Goal: Information Seeking & Learning: Learn about a topic

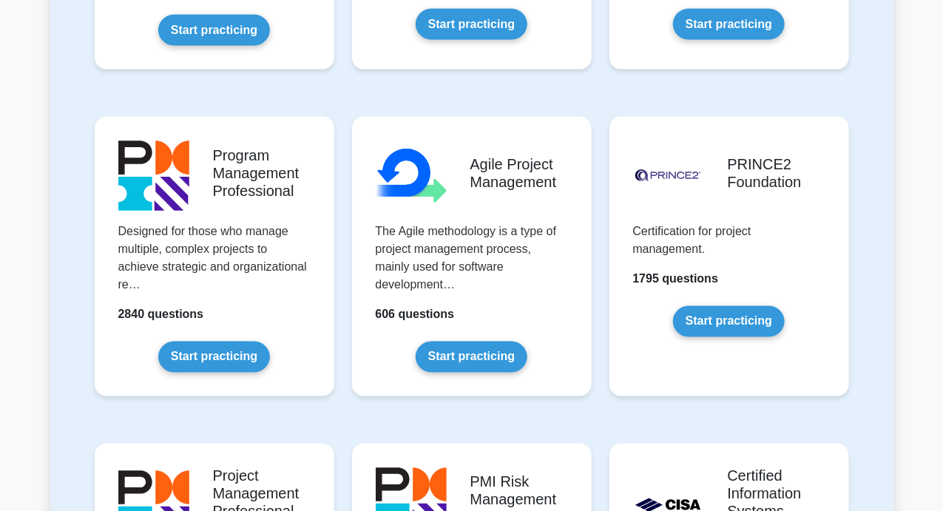
scroll to position [888, 0]
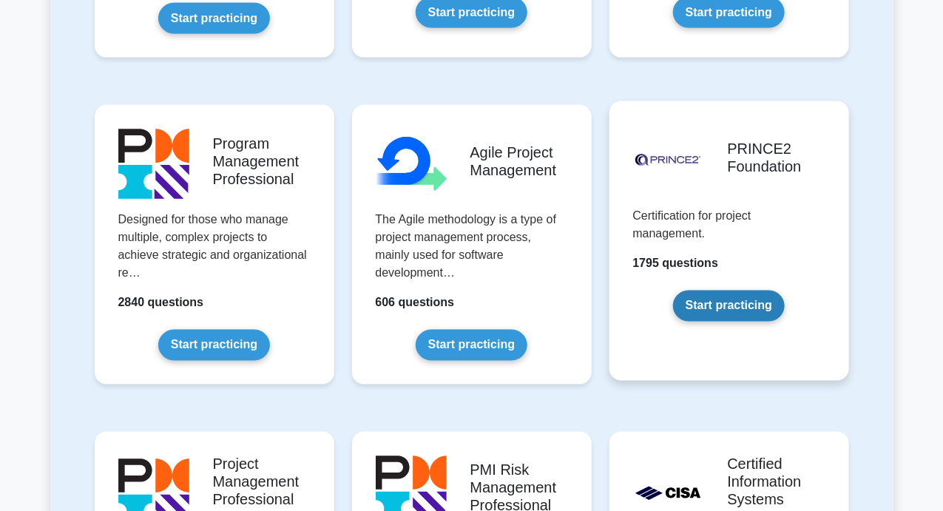
click at [774, 291] on link "Start practicing" at bounding box center [729, 306] width 112 height 31
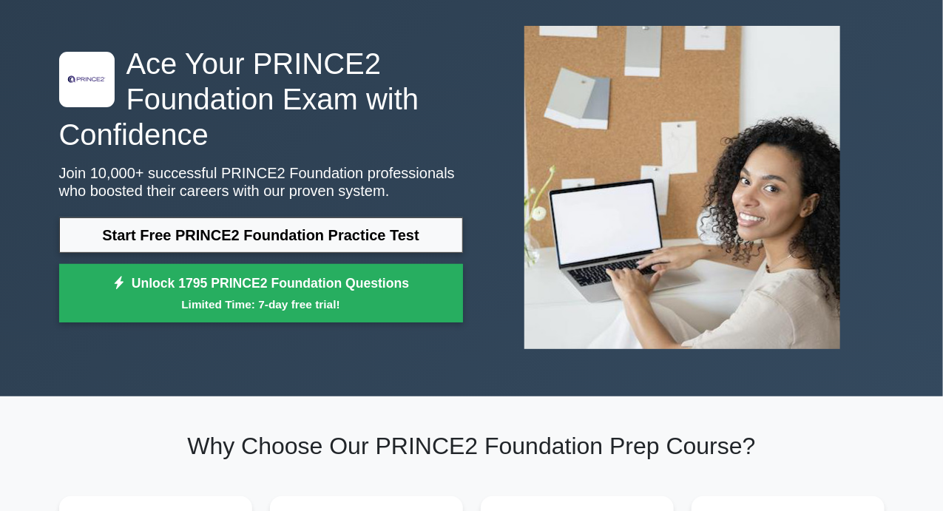
scroll to position [74, 0]
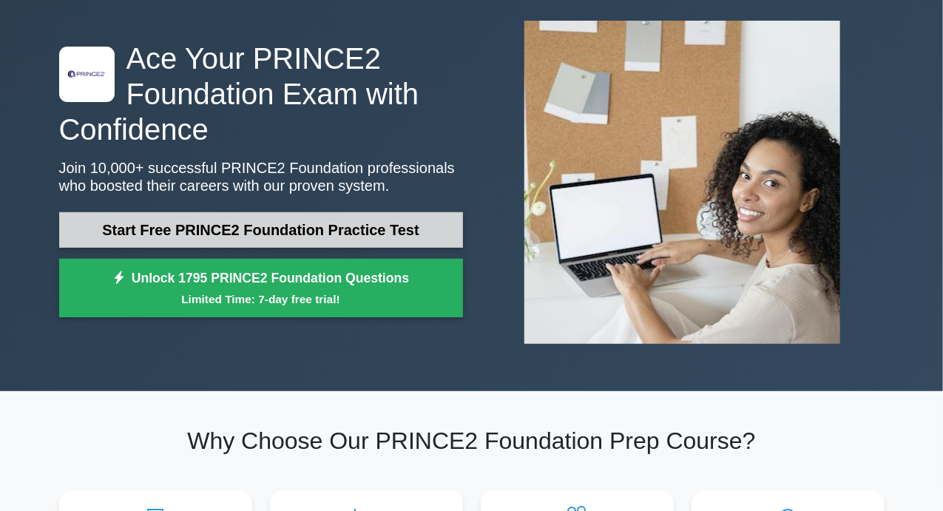
click at [256, 219] on link "Start Free PRINCE2 Foundation Practice Test" at bounding box center [261, 230] width 404 height 36
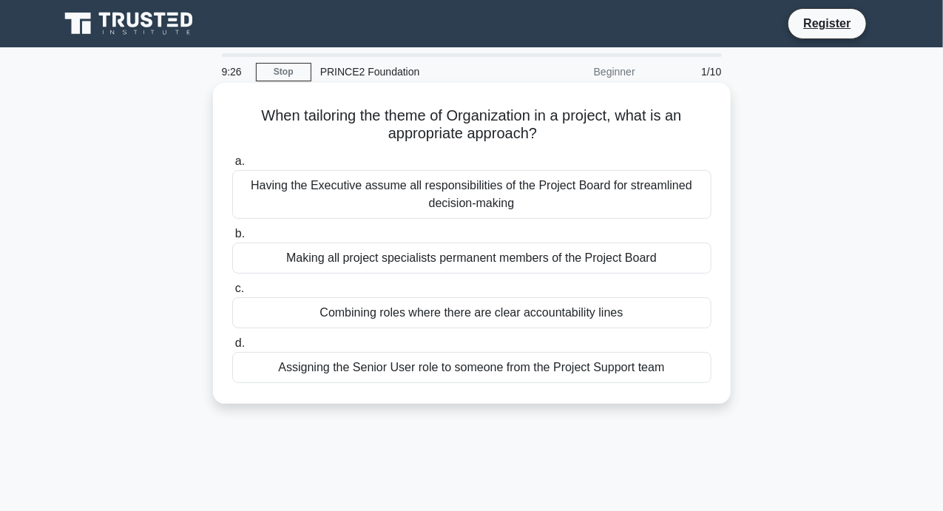
click at [536, 198] on div "Having the Executive assume all responsibilities of the Project Board for strea…" at bounding box center [471, 194] width 479 height 49
click at [232, 166] on input "a. Having the Executive assume all responsibilities of the Project Board for st…" at bounding box center [232, 162] width 0 height 10
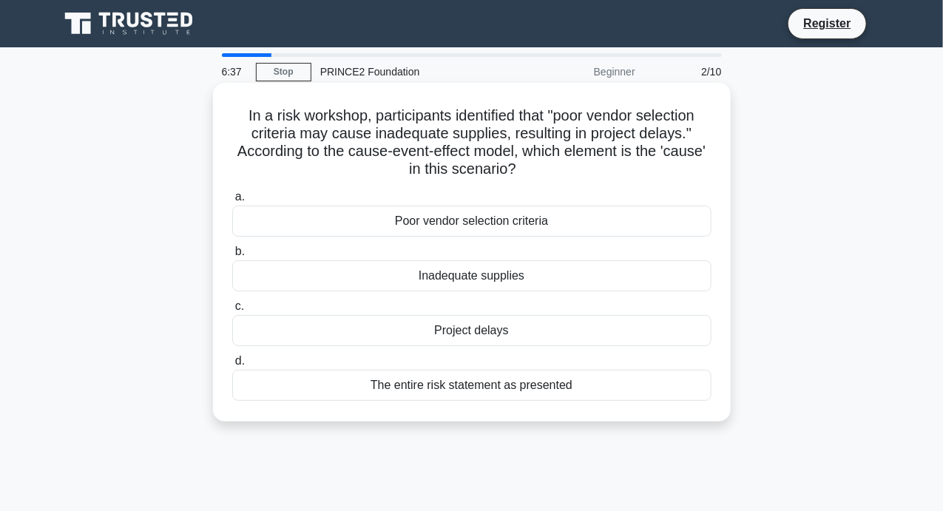
click at [552, 227] on div "Poor vendor selection criteria" at bounding box center [471, 221] width 479 height 31
click at [232, 202] on input "a. Poor vendor selection criteria" at bounding box center [232, 197] width 0 height 10
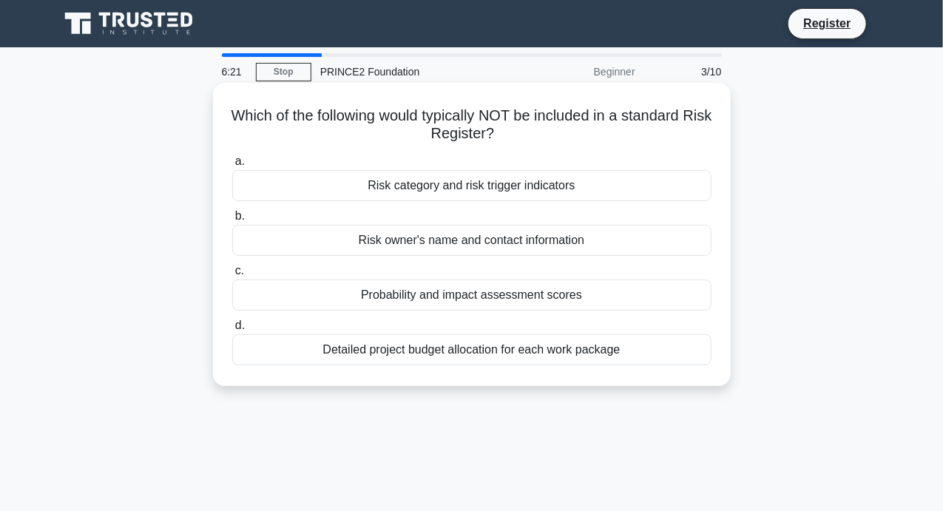
click at [632, 347] on div "Detailed project budget allocation for each work package" at bounding box center [471, 349] width 479 height 31
click at [232, 331] on input "d. Detailed project budget allocation for each work package" at bounding box center [232, 326] width 0 height 10
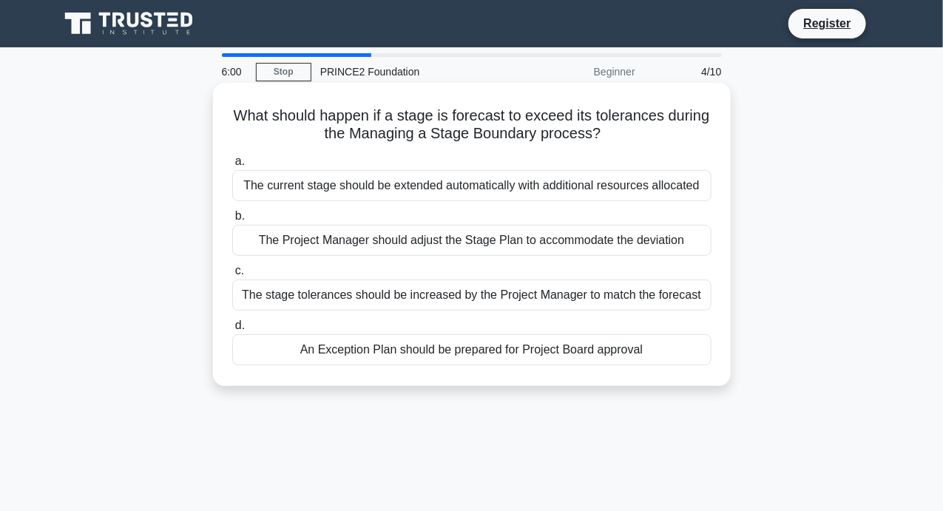
click at [509, 356] on div "An Exception Plan should be prepared for Project Board approval" at bounding box center [471, 349] width 479 height 31
click at [232, 331] on input "d. An Exception Plan should be prepared for Project Board approval" at bounding box center [232, 326] width 0 height 10
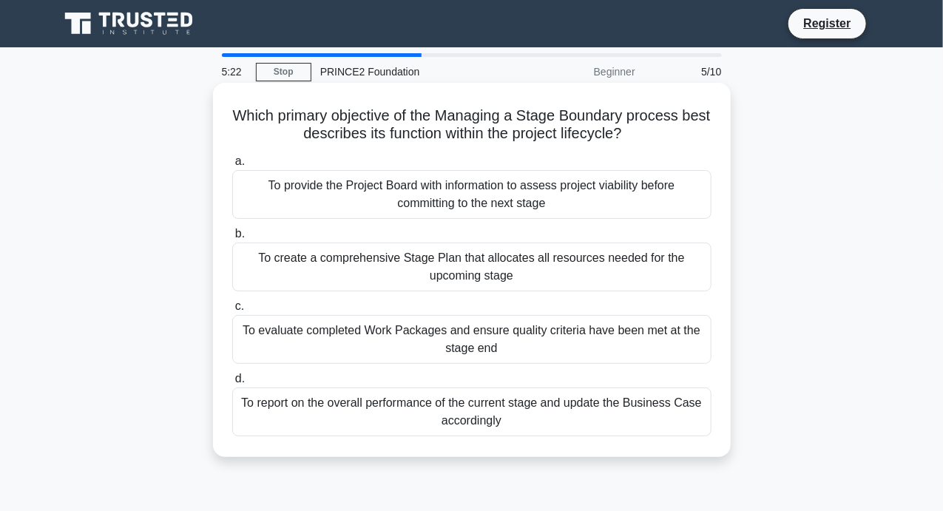
click at [615, 405] on div "To report on the overall performance of the current stage and update the Busine…" at bounding box center [471, 412] width 479 height 49
click at [232, 384] on input "d. To report on the overall performance of the current stage and update the Bus…" at bounding box center [232, 379] width 0 height 10
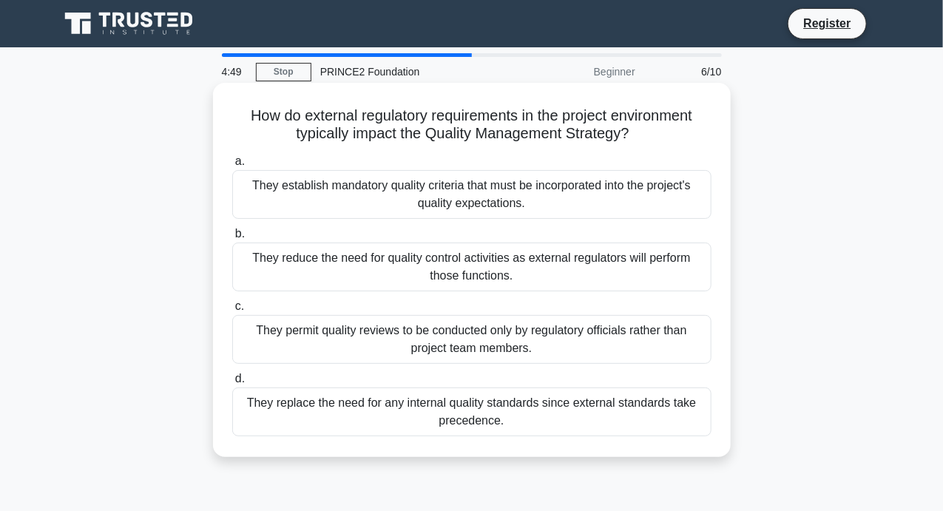
click at [527, 198] on div "They establish mandatory quality criteria that must be incorporated into the pr…" at bounding box center [471, 194] width 479 height 49
click at [232, 166] on input "a. They establish mandatory quality criteria that must be incorporated into the…" at bounding box center [232, 162] width 0 height 10
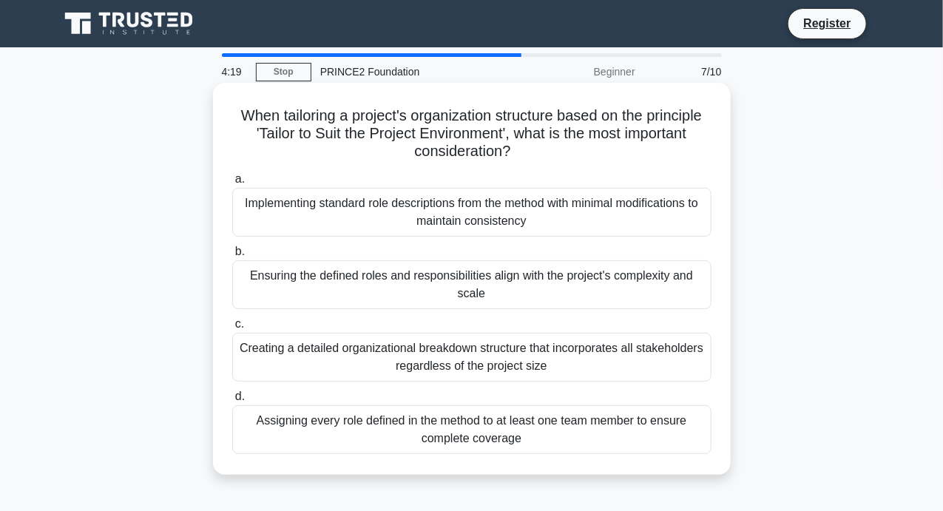
click at [550, 279] on div "Ensuring the defined roles and responsibilities align with the project's comple…" at bounding box center [471, 284] width 479 height 49
click at [232, 257] on input "b. Ensuring the defined roles and responsibilities align with the project's com…" at bounding box center [232, 252] width 0 height 10
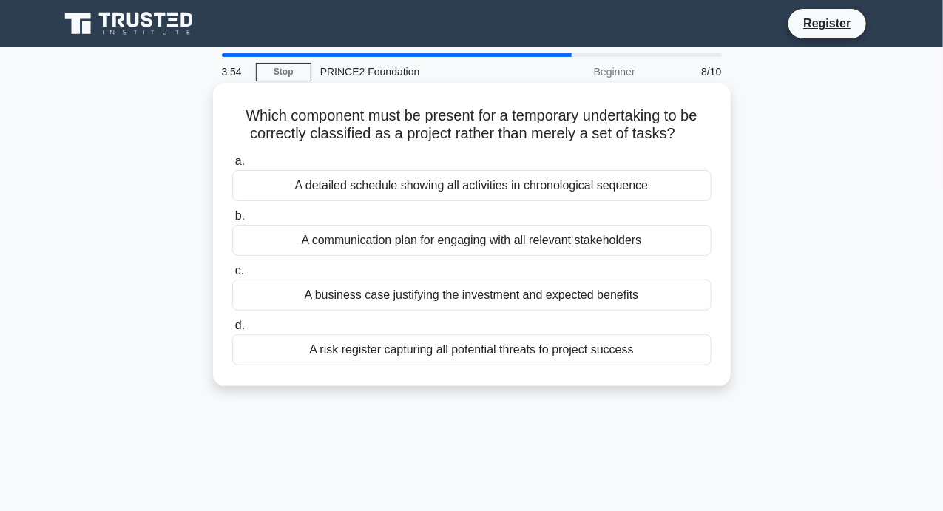
click at [433, 298] on div "A business case justifying the investment and expected benefits" at bounding box center [471, 295] width 479 height 31
click at [232, 276] on input "c. A business case justifying the investment and expected benefits" at bounding box center [232, 271] width 0 height 10
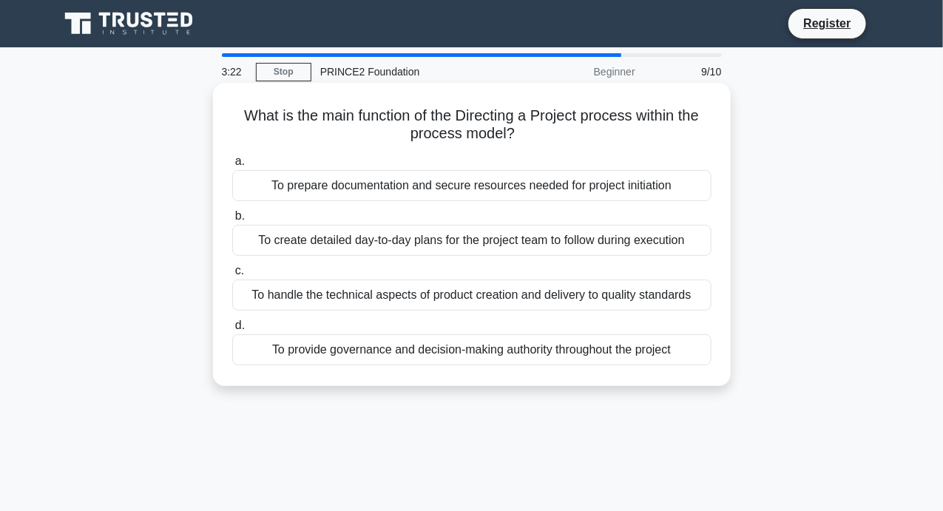
click at [569, 240] on div "To create detailed day-to-day plans for the project team to follow during execu…" at bounding box center [471, 240] width 479 height 31
click at [232, 221] on input "b. To create detailed day-to-day plans for the project team to follow during ex…" at bounding box center [232, 217] width 0 height 10
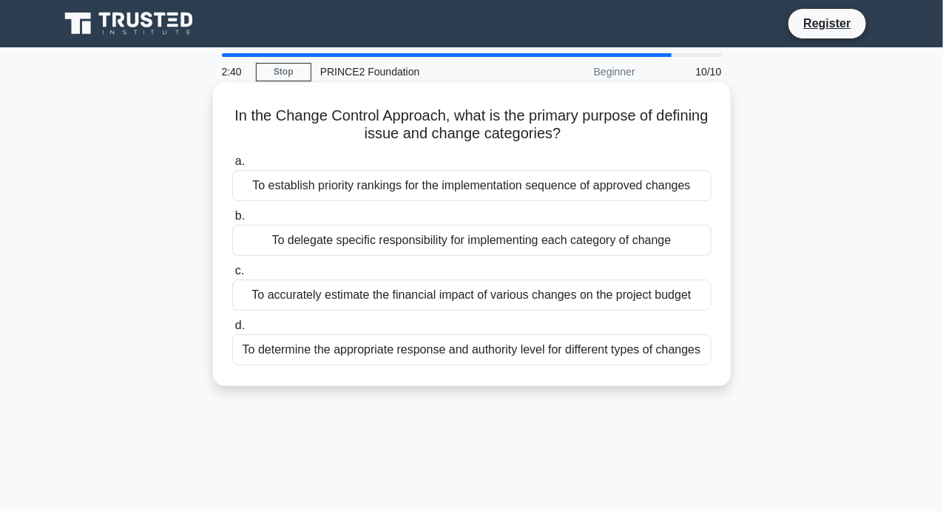
click at [470, 356] on div "To determine the appropriate response and authority level for different types o…" at bounding box center [471, 349] width 479 height 31
click at [232, 331] on input "d. To determine the appropriate response and authority level for different type…" at bounding box center [232, 326] width 0 height 10
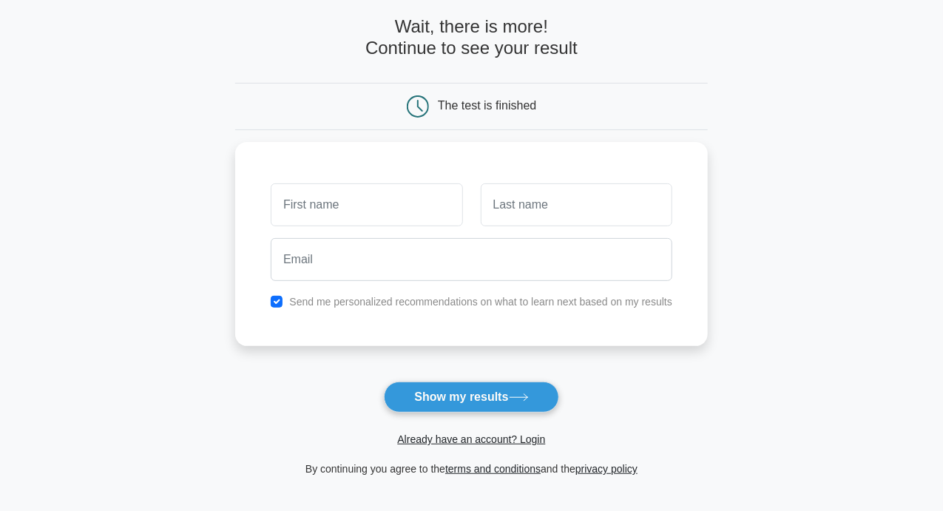
scroll to position [74, 0]
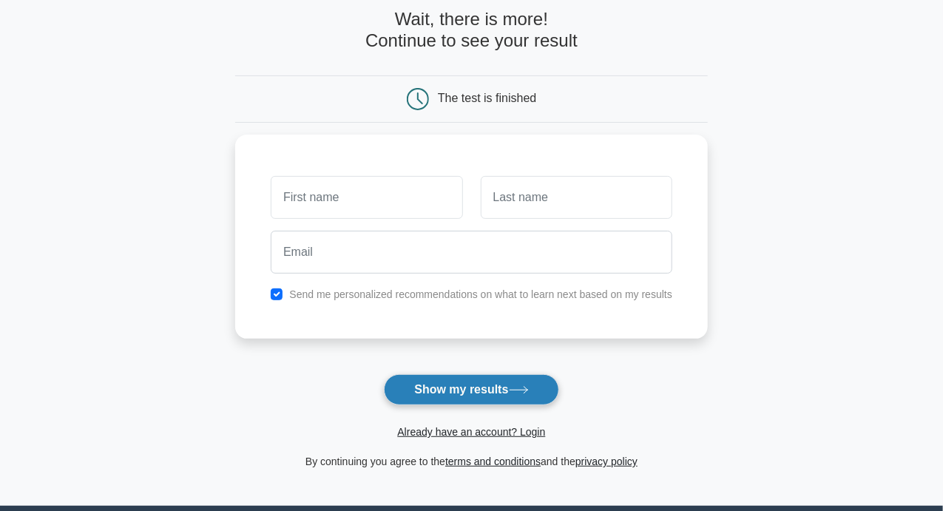
click at [445, 388] on button "Show my results" at bounding box center [471, 389] width 175 height 31
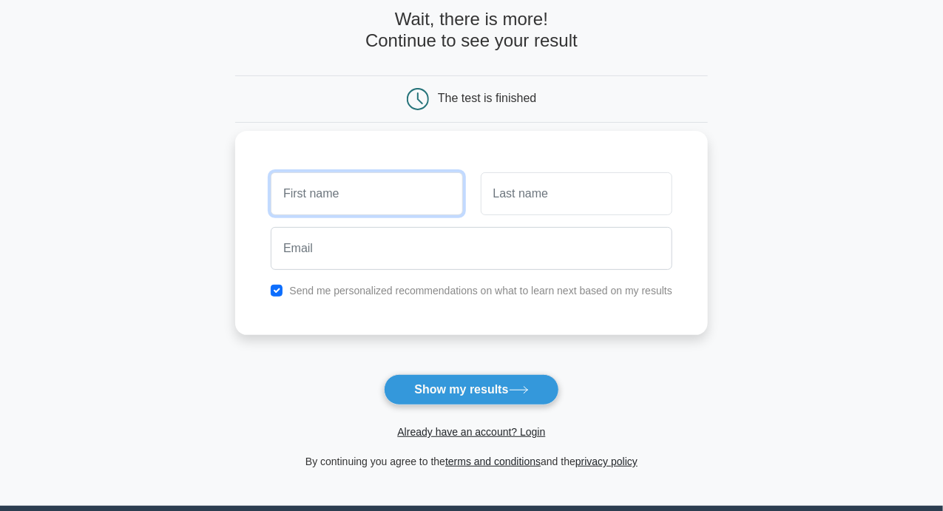
click at [332, 202] on input "text" at bounding box center [367, 193] width 192 height 43
type input "Cami"
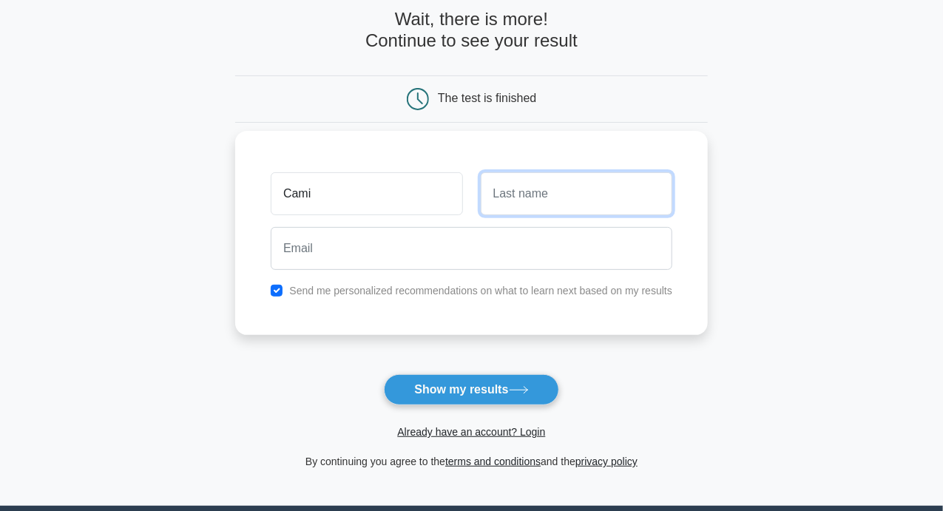
click at [533, 205] on input "text" at bounding box center [577, 193] width 192 height 43
type input "[PERSON_NAME]"
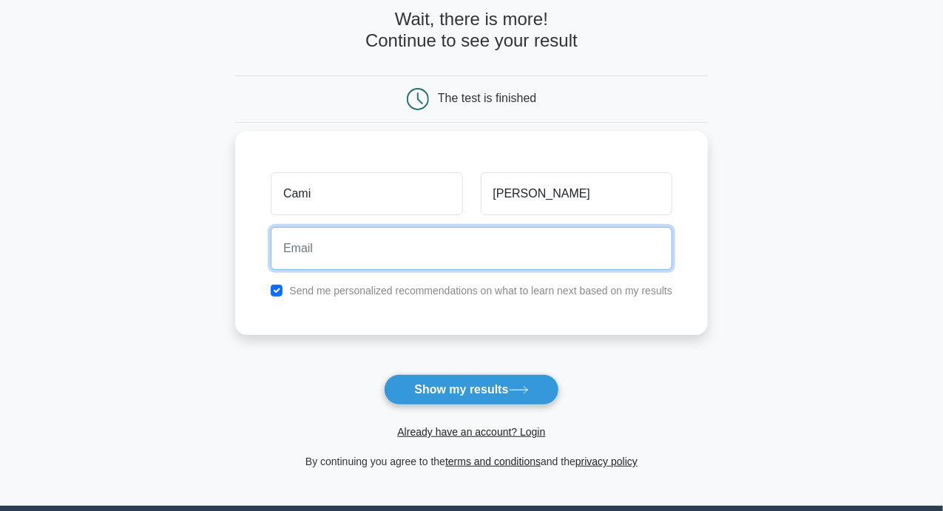
click at [405, 234] on input "email" at bounding box center [472, 248] width 402 height 43
type input "[EMAIL_ADDRESS][DOMAIN_NAME]"
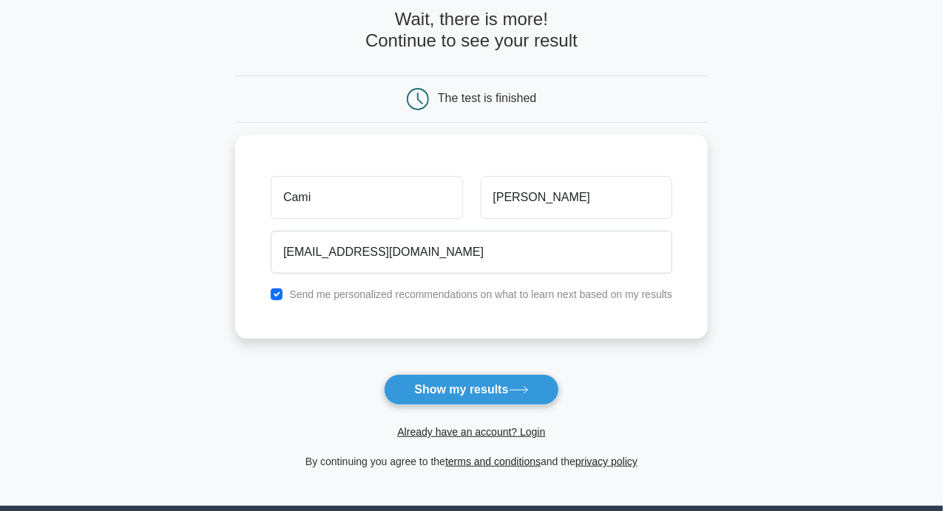
click at [905, 183] on main "Wait, there is more! Continue to see your result The test is finished Cami Birt…" at bounding box center [471, 239] width 943 height 533
click at [487, 374] on button "Show my results" at bounding box center [471, 389] width 175 height 31
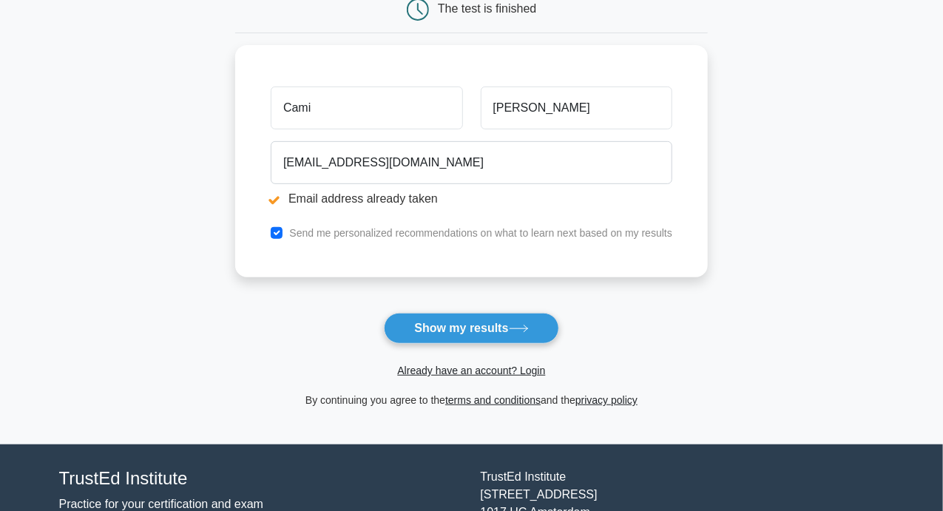
scroll to position [222, 0]
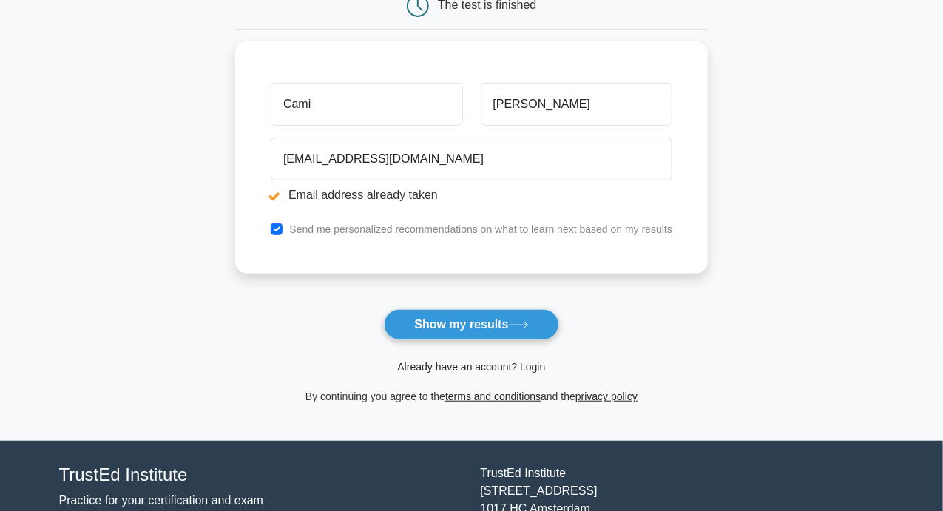
click at [486, 368] on link "Already have an account? Login" at bounding box center [471, 367] width 148 height 12
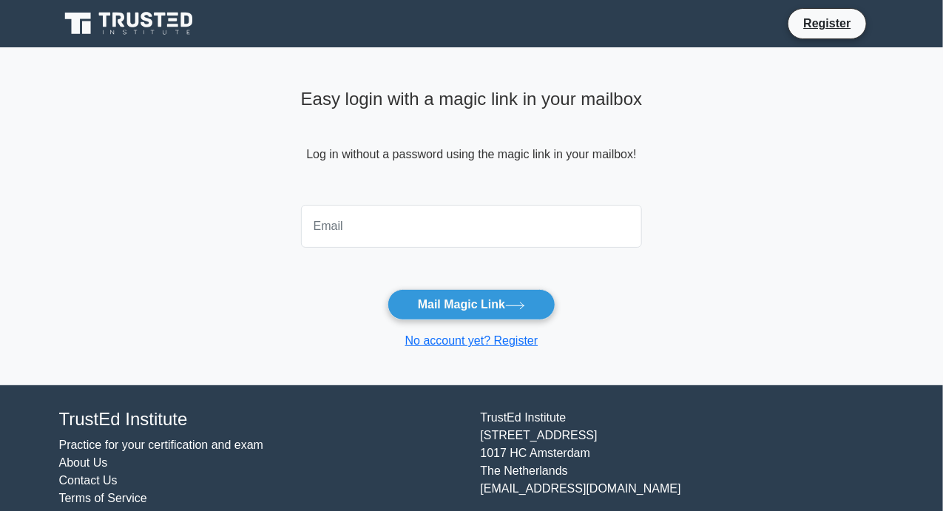
click at [314, 226] on input "email" at bounding box center [472, 226] width 342 height 43
type input "[EMAIL_ADDRESS][DOMAIN_NAME]"
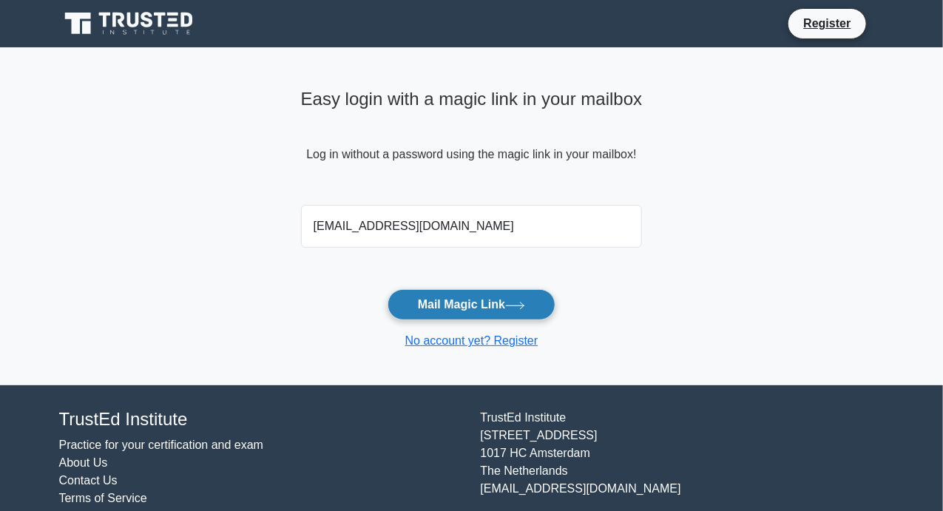
click at [465, 304] on button "Mail Magic Link" at bounding box center [472, 304] width 168 height 31
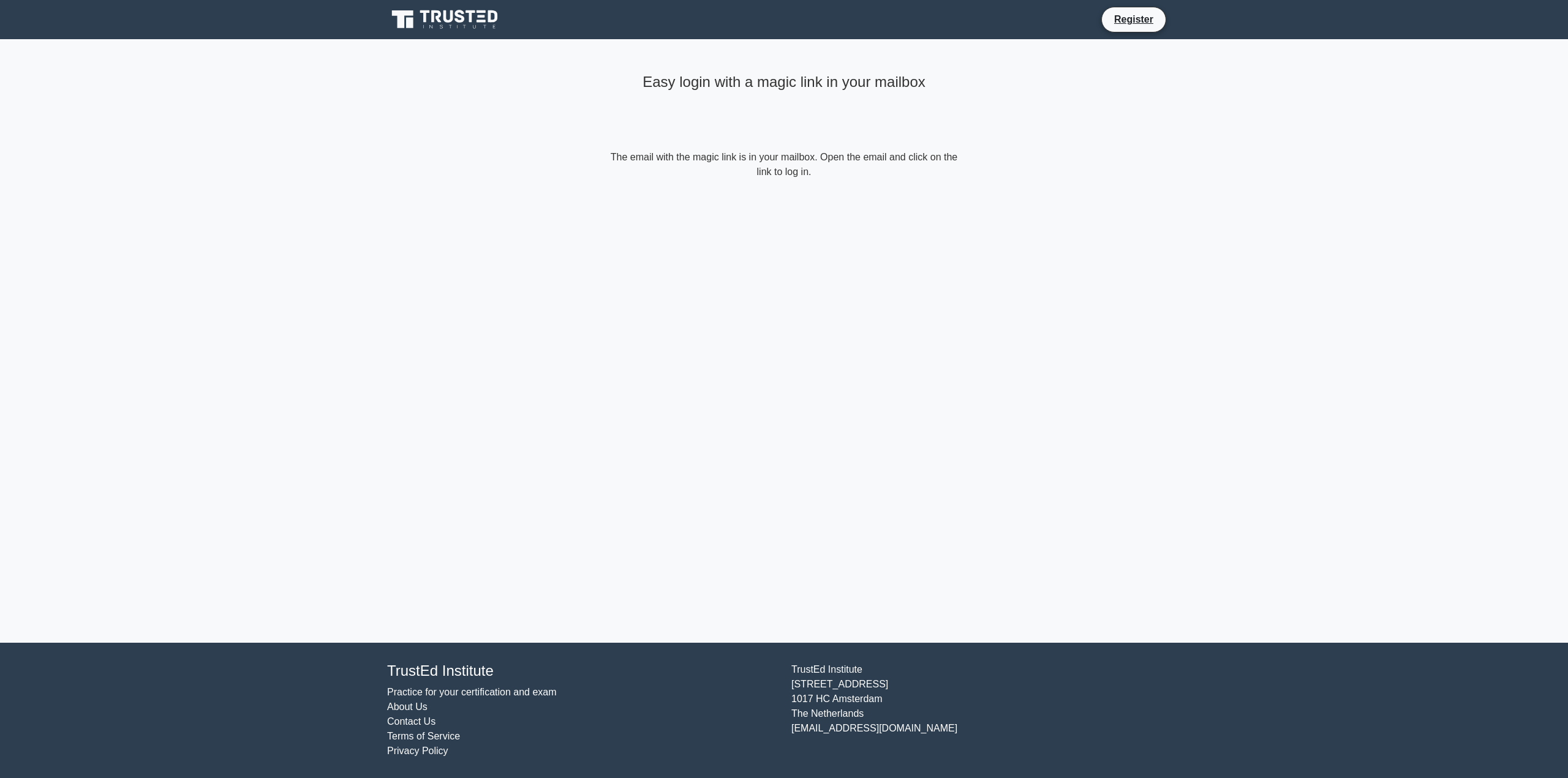
click at [684, 287] on div "Easy login with a magic link in your mailbox The email with the magic link is i…" at bounding box center [784, 340] width 368 height 603
click at [790, 133] on div "Easy login with a magic link in your mailbox" at bounding box center [784, 109] width 353 height 81
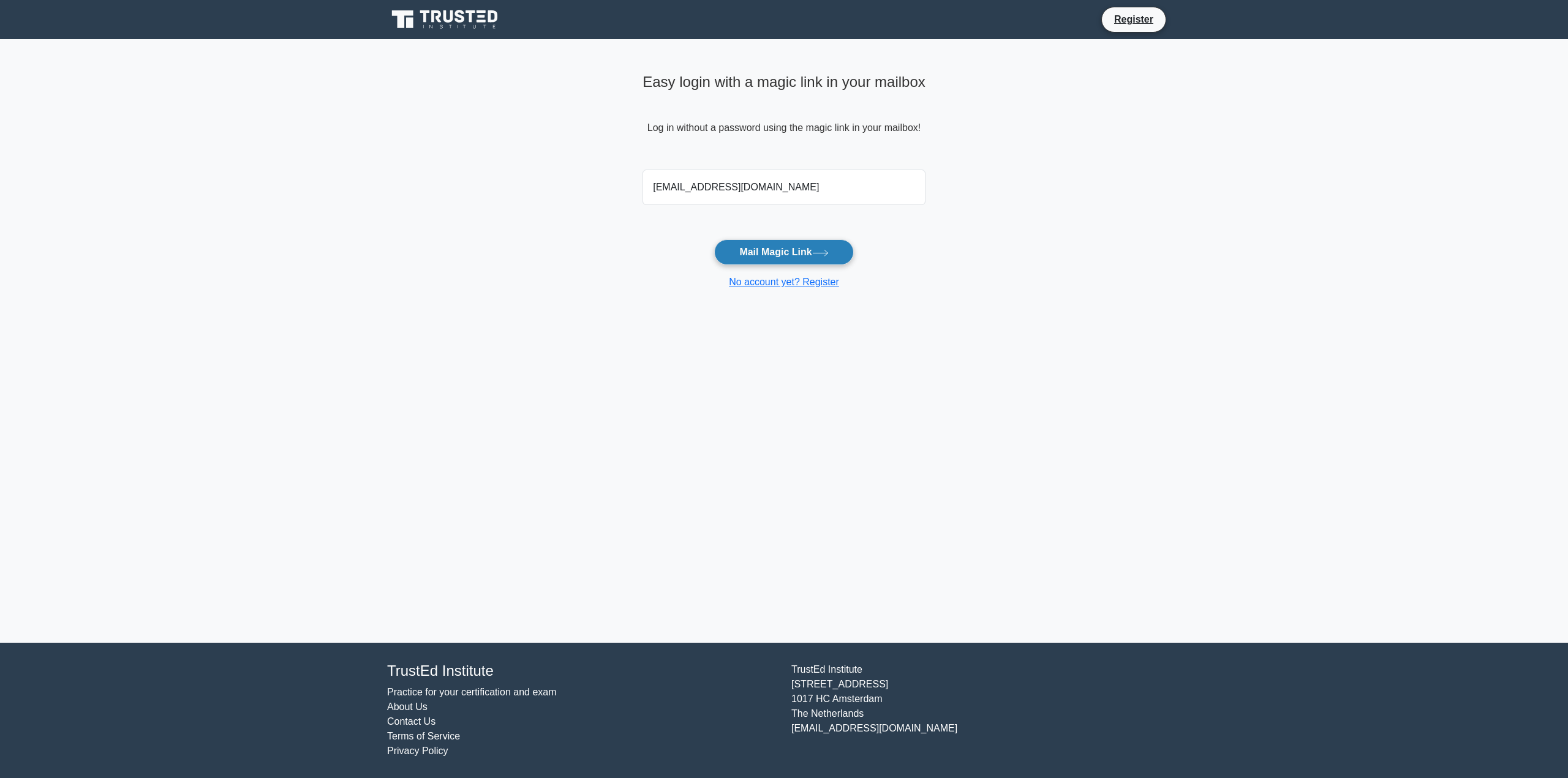
click at [771, 245] on button "Mail Magic Link" at bounding box center [784, 252] width 139 height 26
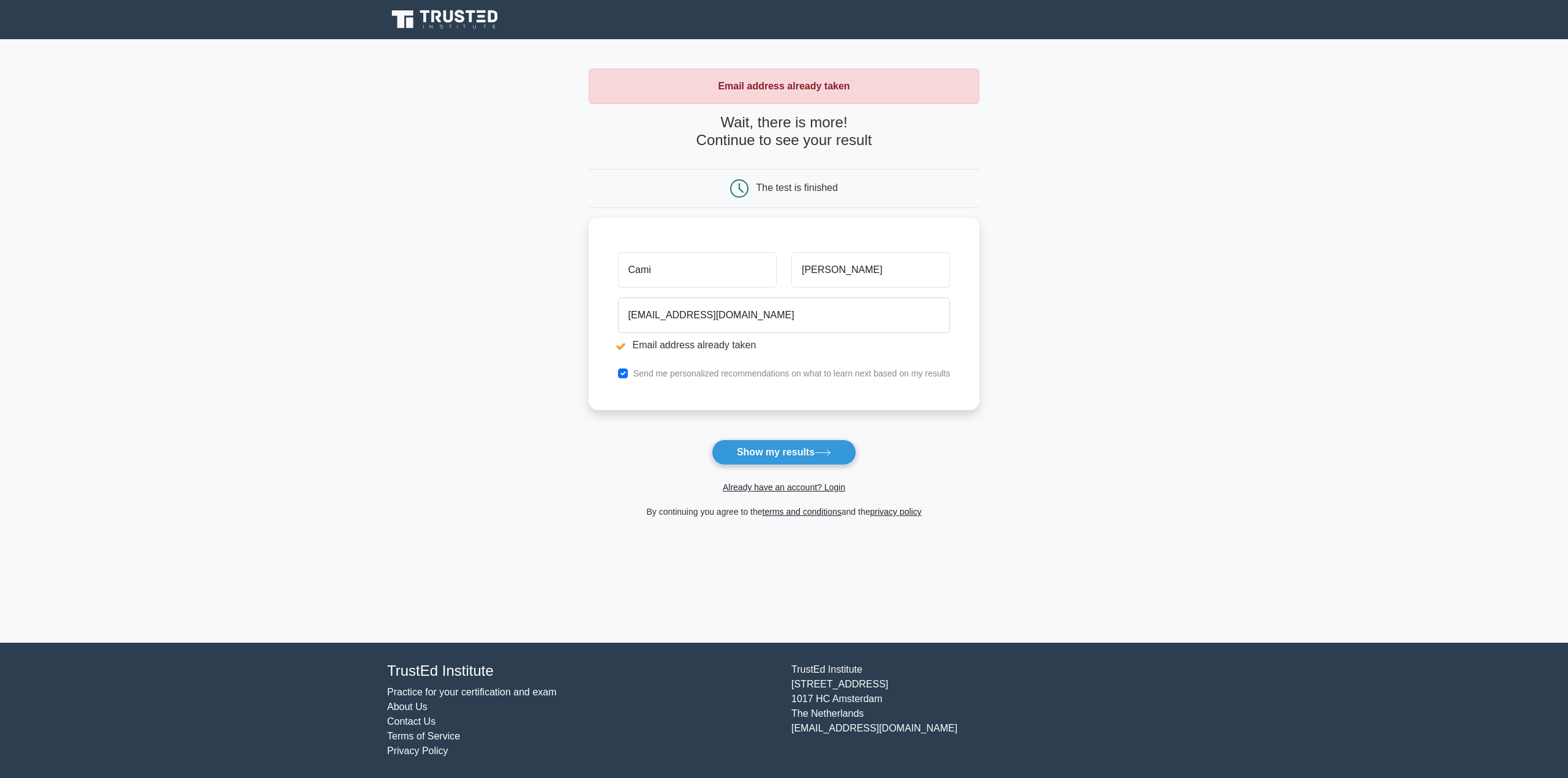
click at [1199, 291] on main "Email address already taken Wait, there is more! Continue to see your result Th…" at bounding box center [784, 340] width 1568 height 603
drag, startPoint x: 659, startPoint y: 328, endPoint x: 491, endPoint y: 333, distance: 168.1
click at [491, 333] on main "Email address already taken Wait, there is more! Continue to see your result Th…" at bounding box center [784, 340] width 1568 height 603
type input "k"
type input "kamiko.cb@googlemail.com"
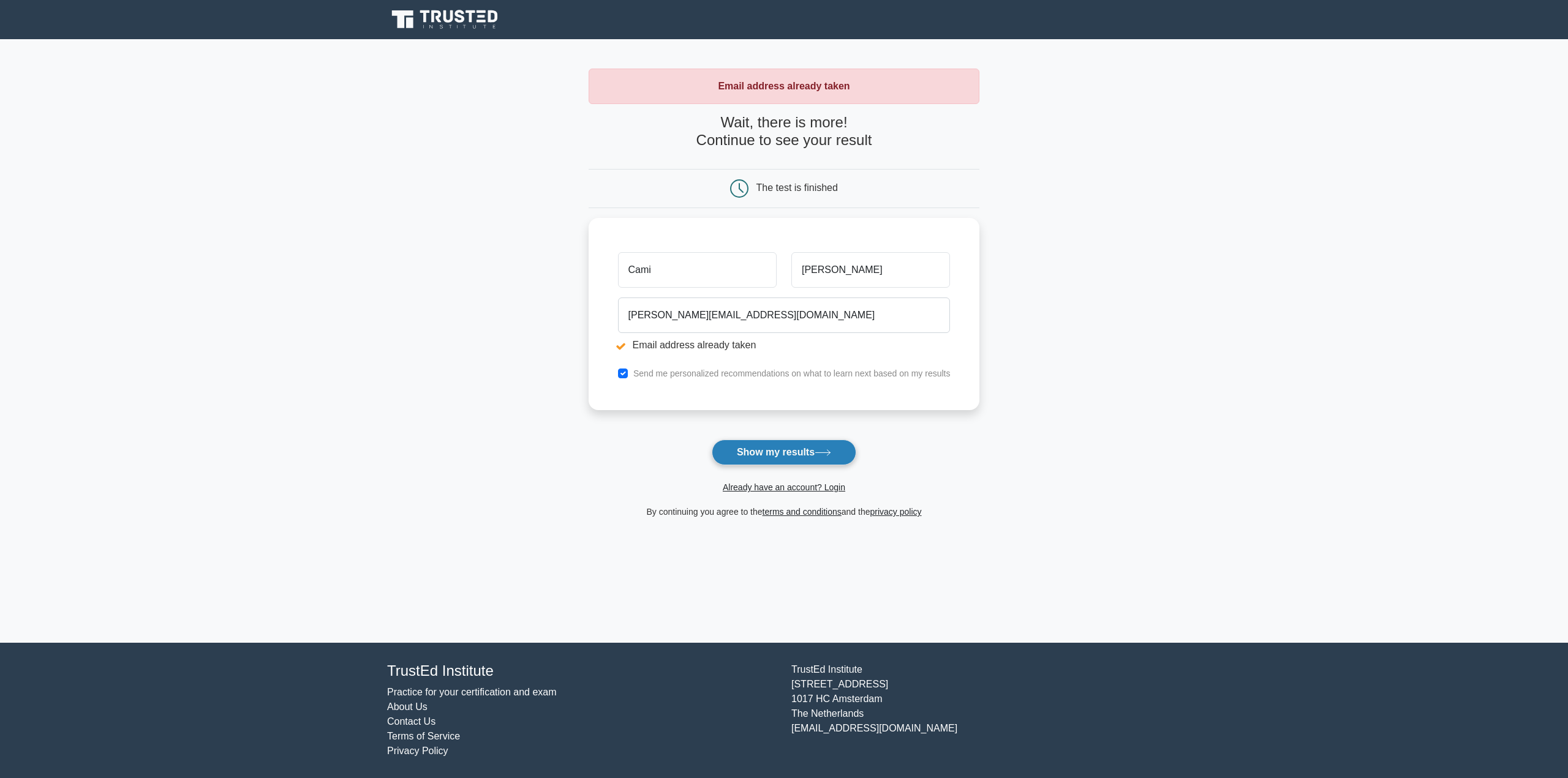
click at [789, 445] on button "Show my results" at bounding box center [784, 452] width 145 height 26
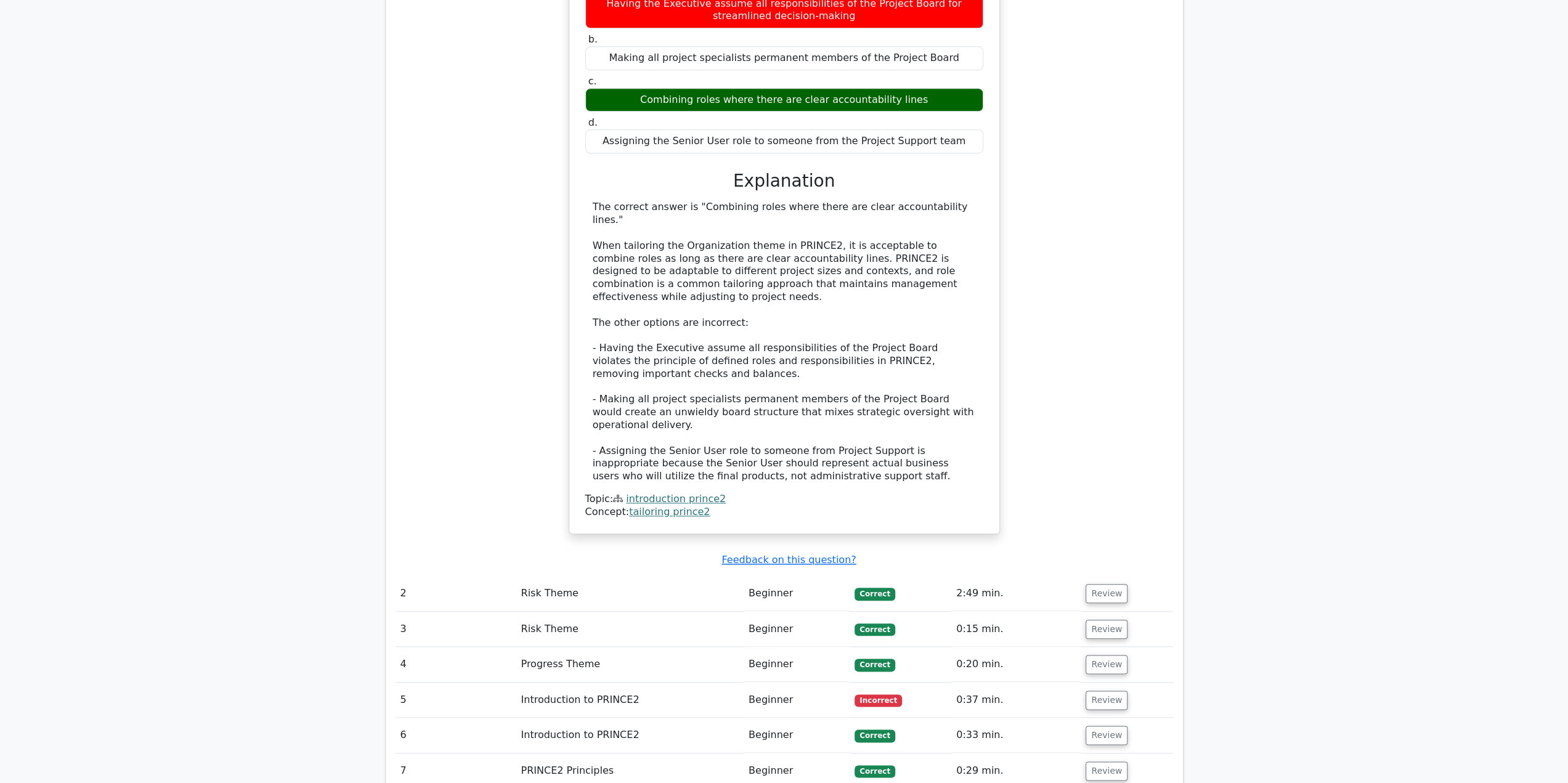
scroll to position [1048, 0]
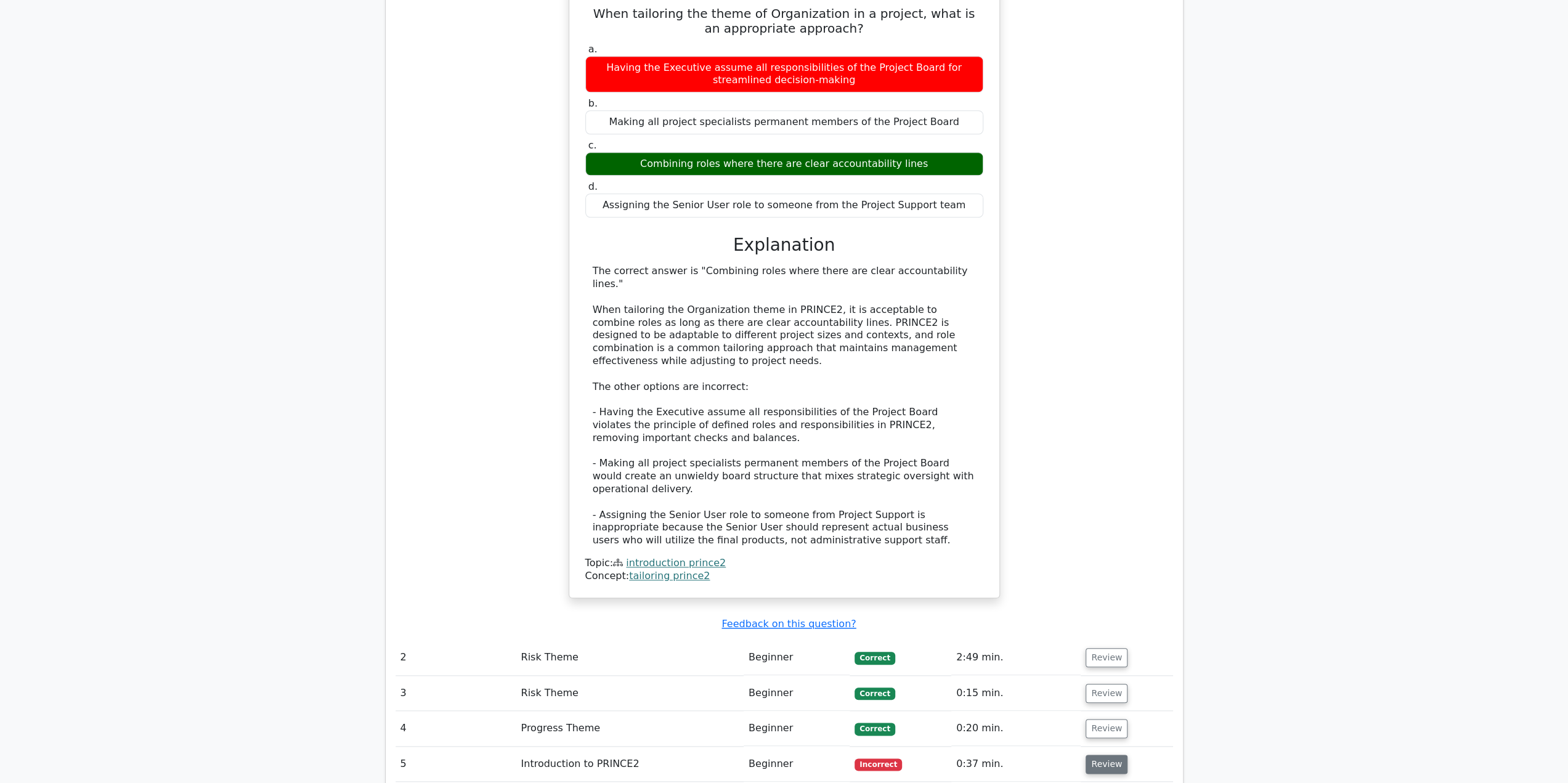
click at [1085, 755] on button "Review" at bounding box center [1106, 764] width 42 height 19
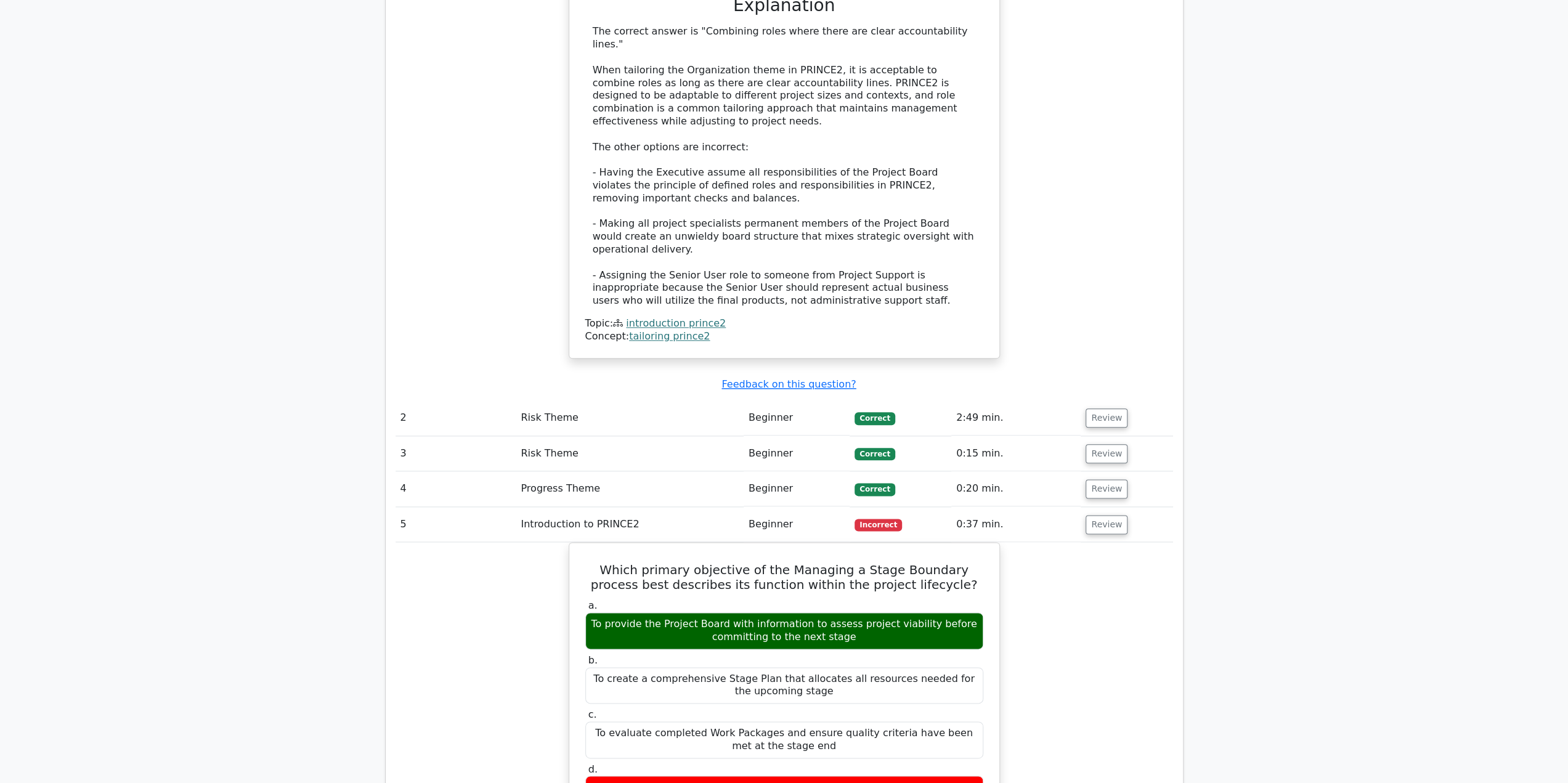
scroll to position [1294, 0]
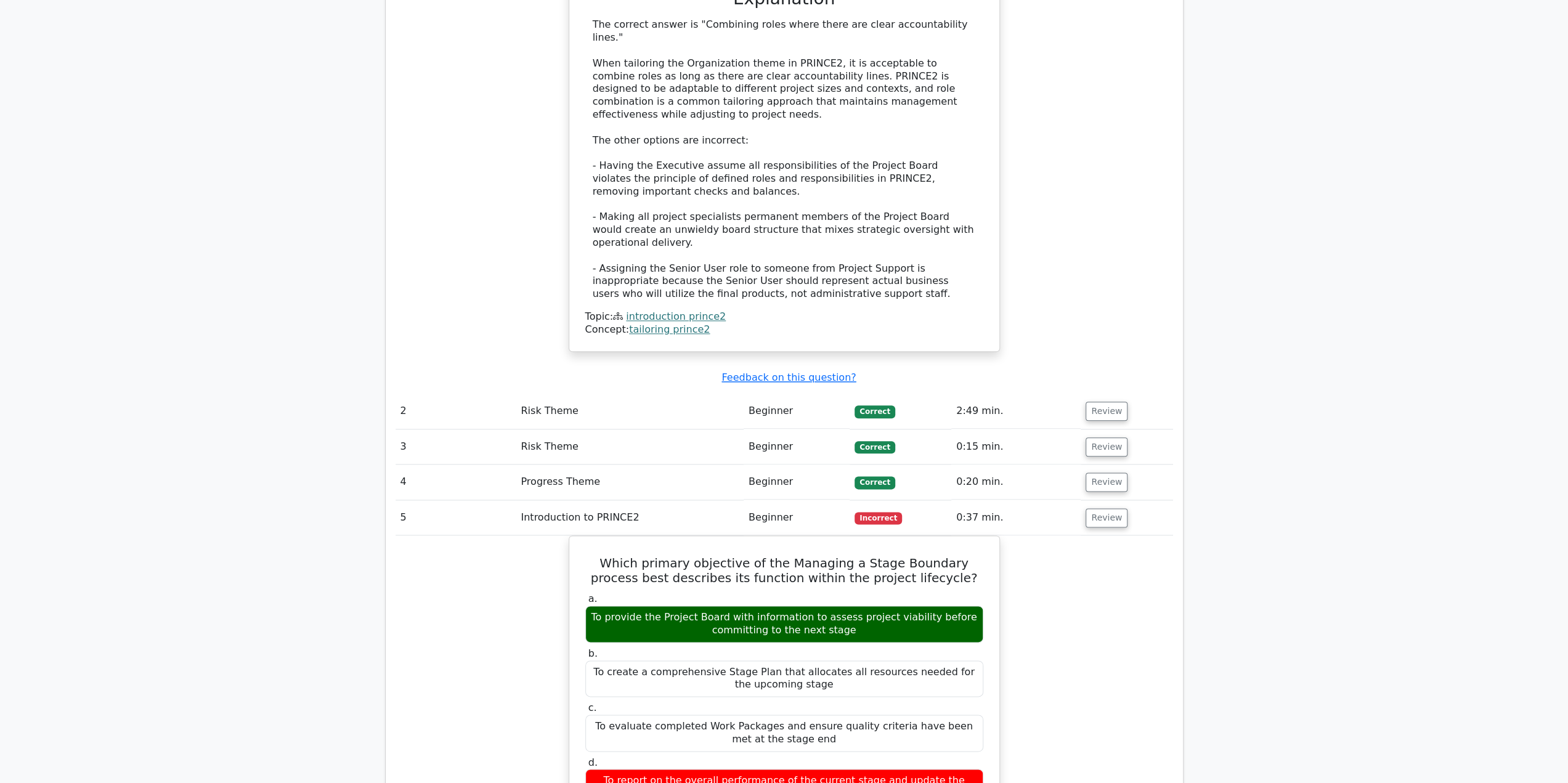
click at [1123, 232] on div "When tailoring the theme of Organization in a project, what is an appropriate a…" at bounding box center [784, 52] width 778 height 627
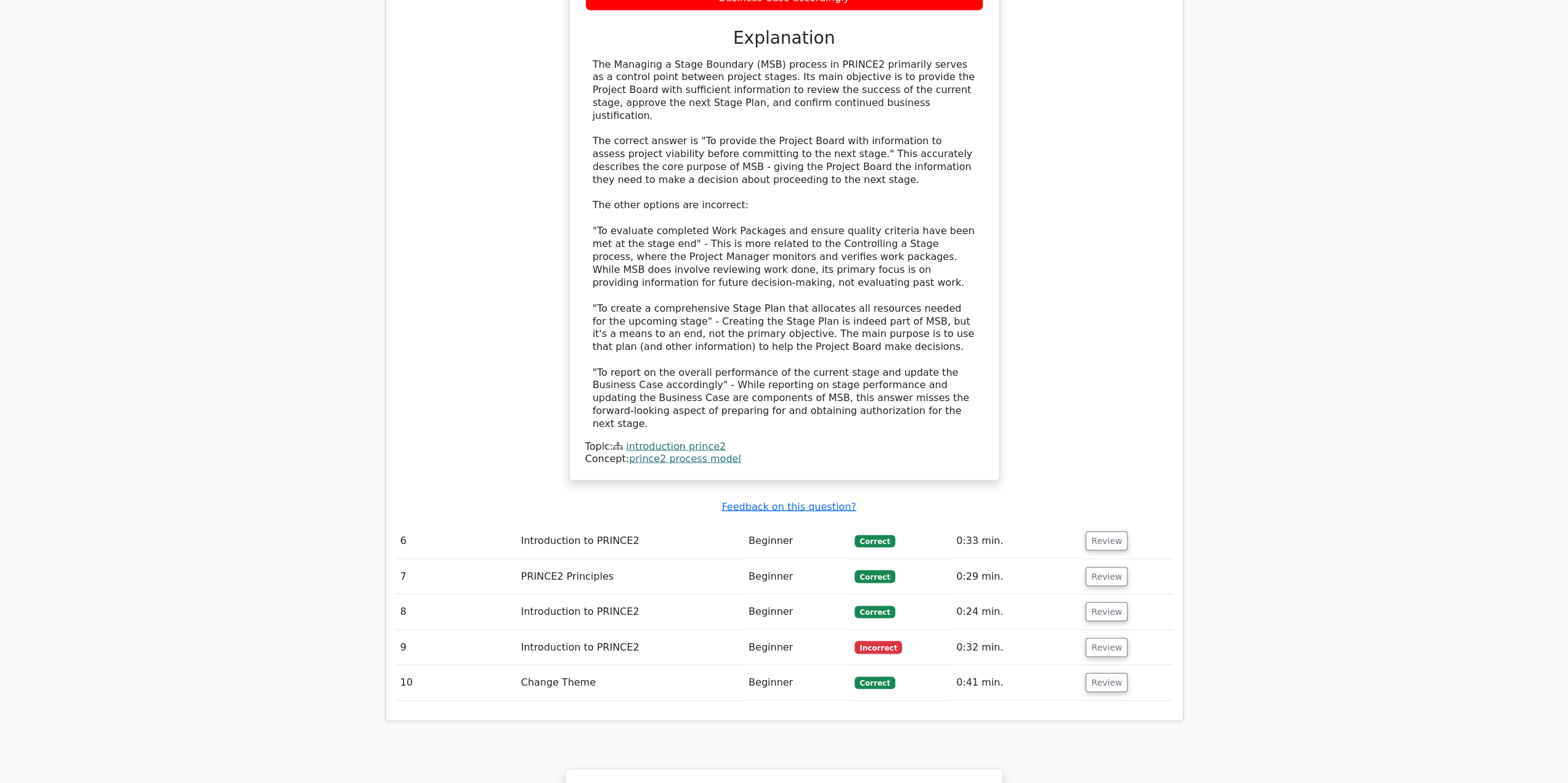
scroll to position [2095, 0]
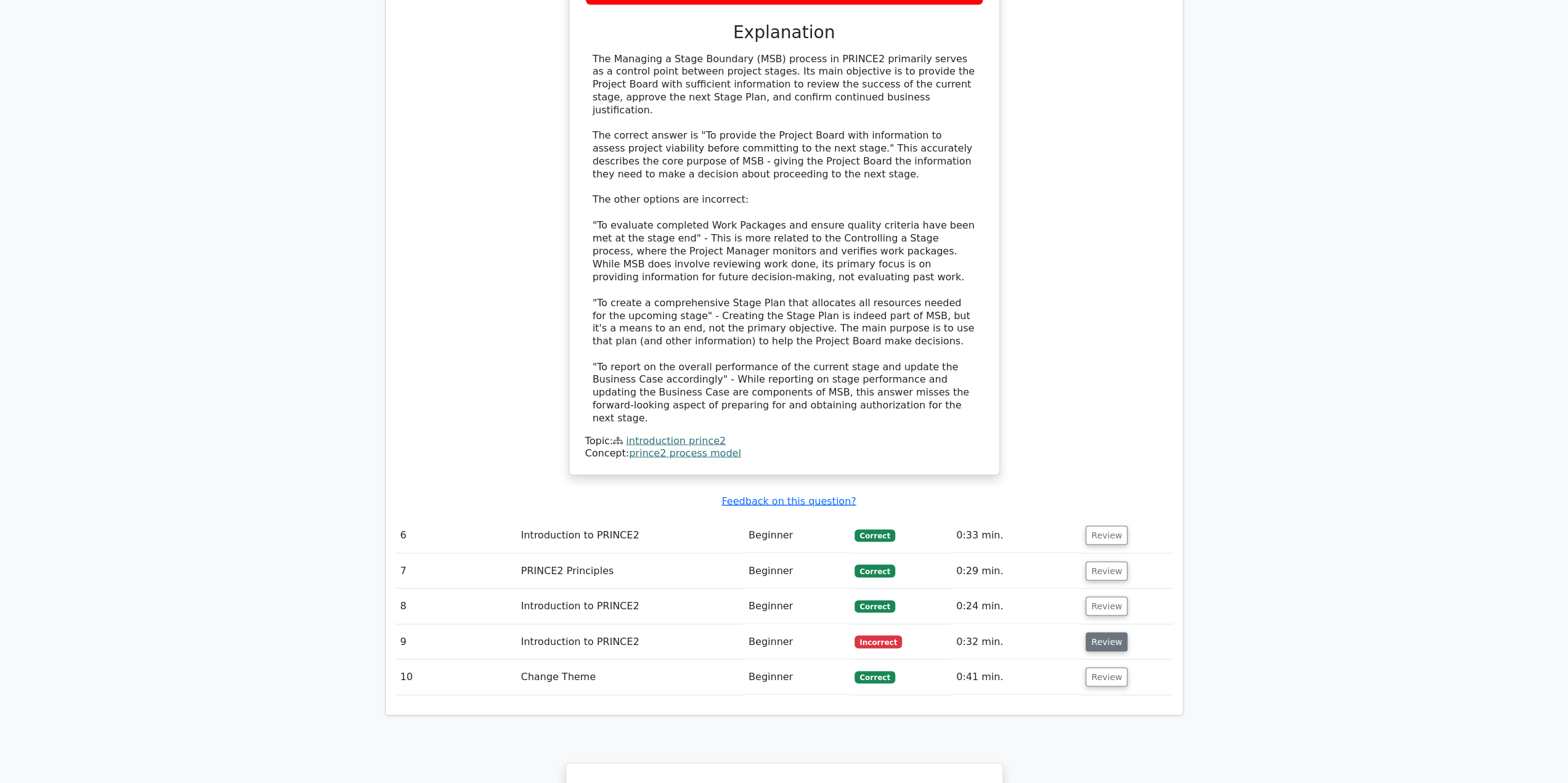
click at [1106, 632] on button "Review" at bounding box center [1106, 641] width 42 height 19
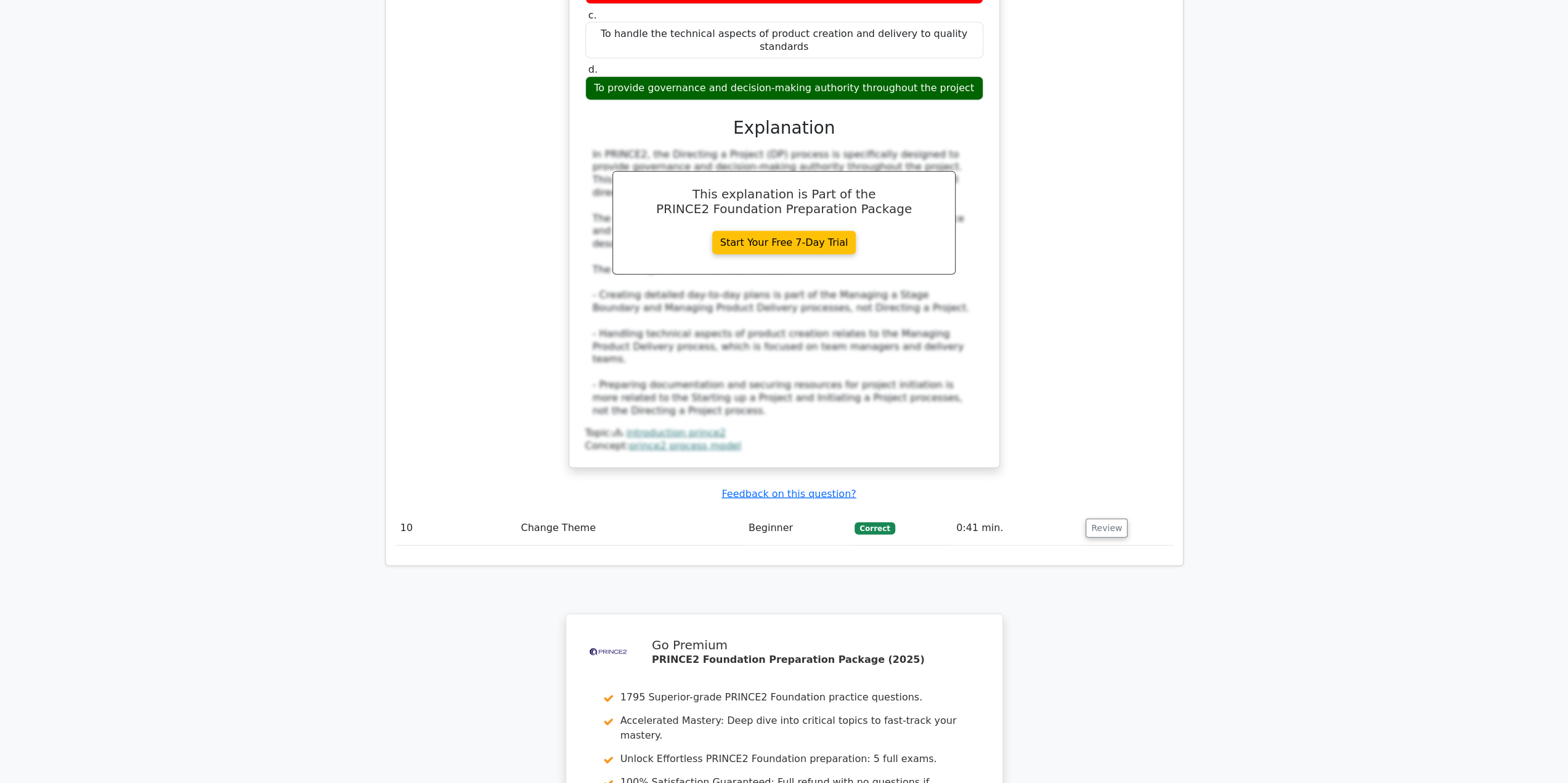
scroll to position [3102, 0]
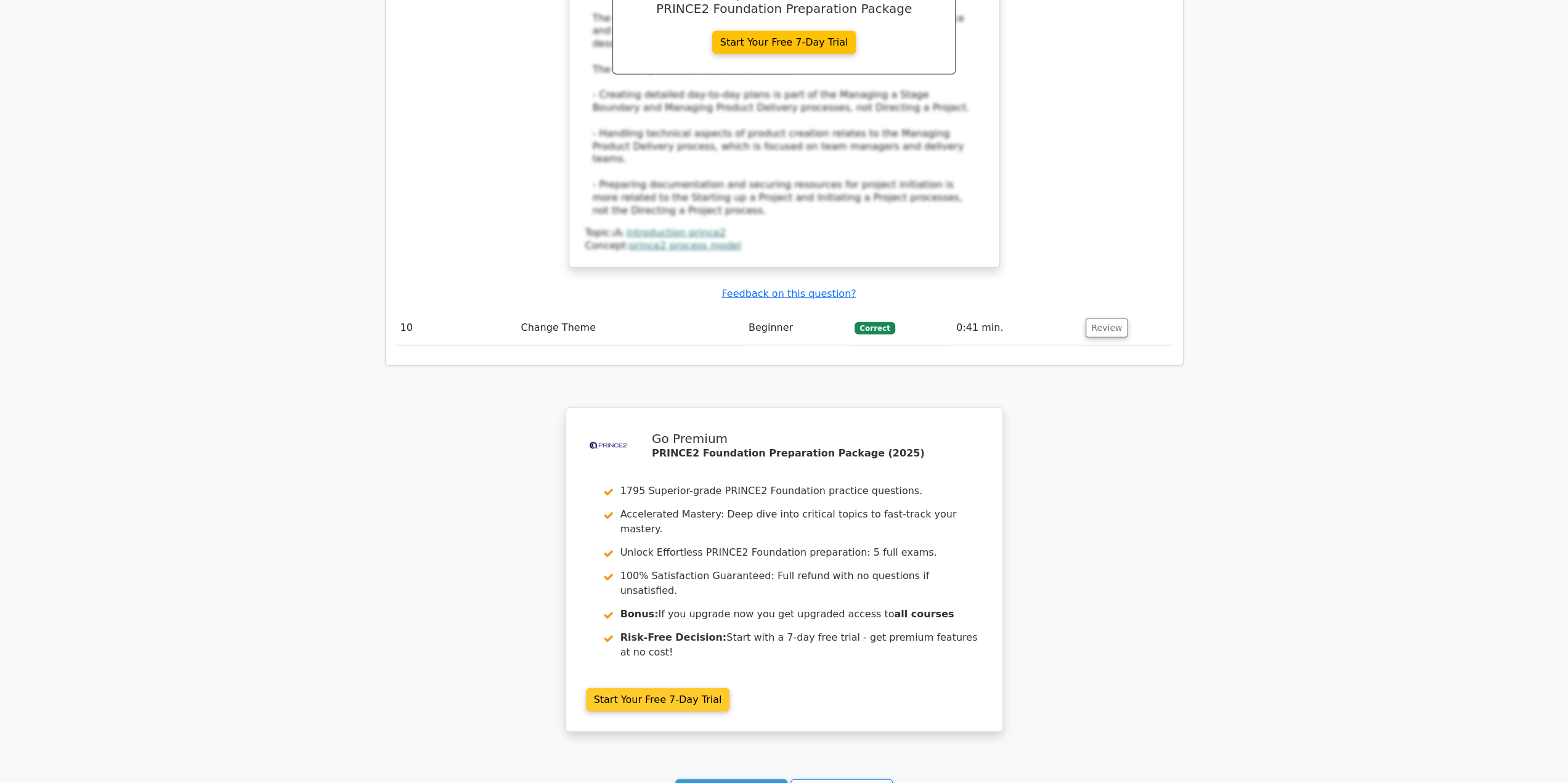
click at [660, 688] on link "Start Your Free 7-Day Trial" at bounding box center [657, 700] width 144 height 23
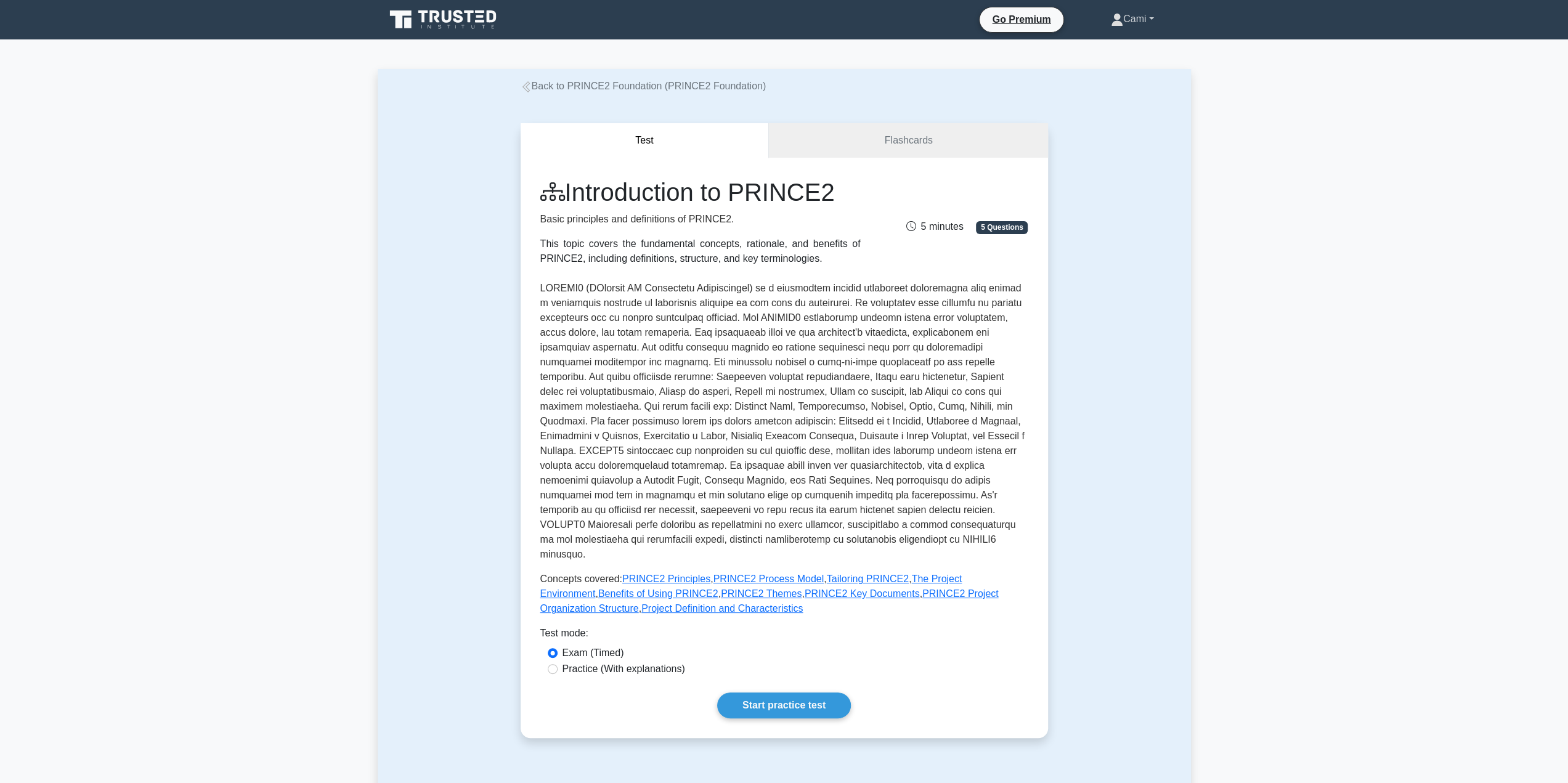
click at [1144, 17] on link "Cami" at bounding box center [1132, 19] width 102 height 25
click at [431, 17] on icon at bounding box center [435, 17] width 10 height 12
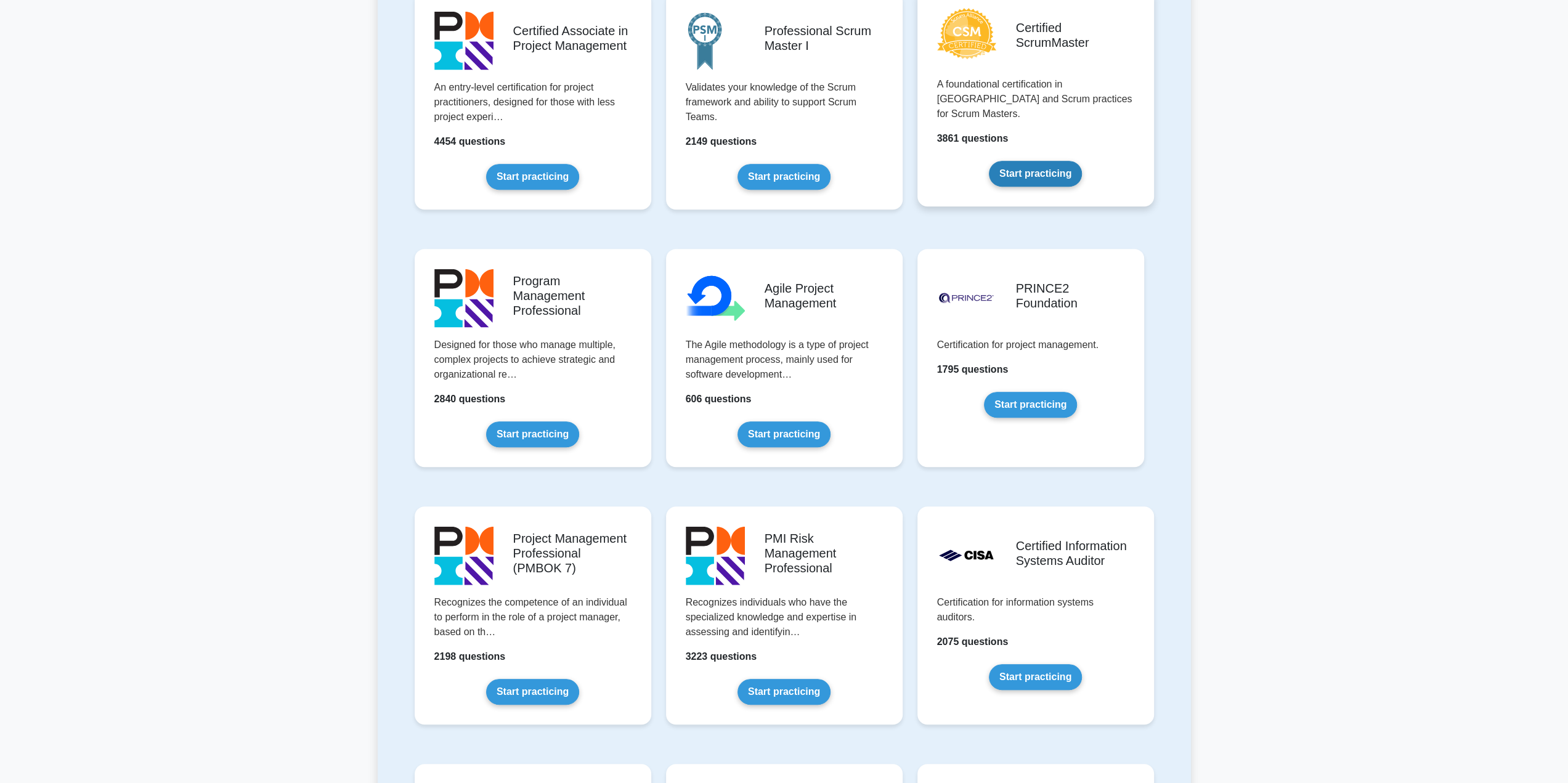
scroll to position [555, 0]
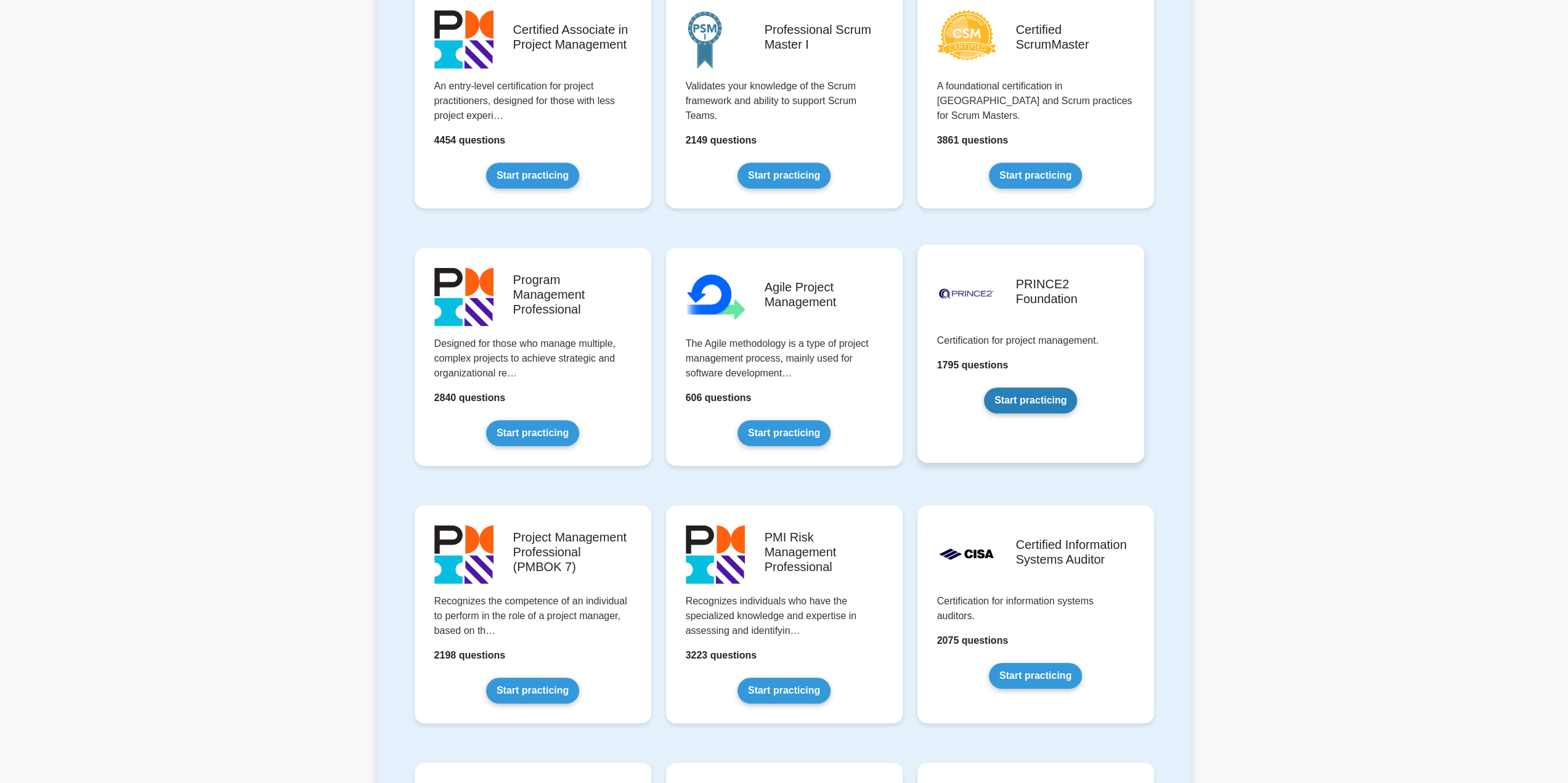
click at [1042, 394] on link "Start practicing" at bounding box center [1030, 400] width 93 height 26
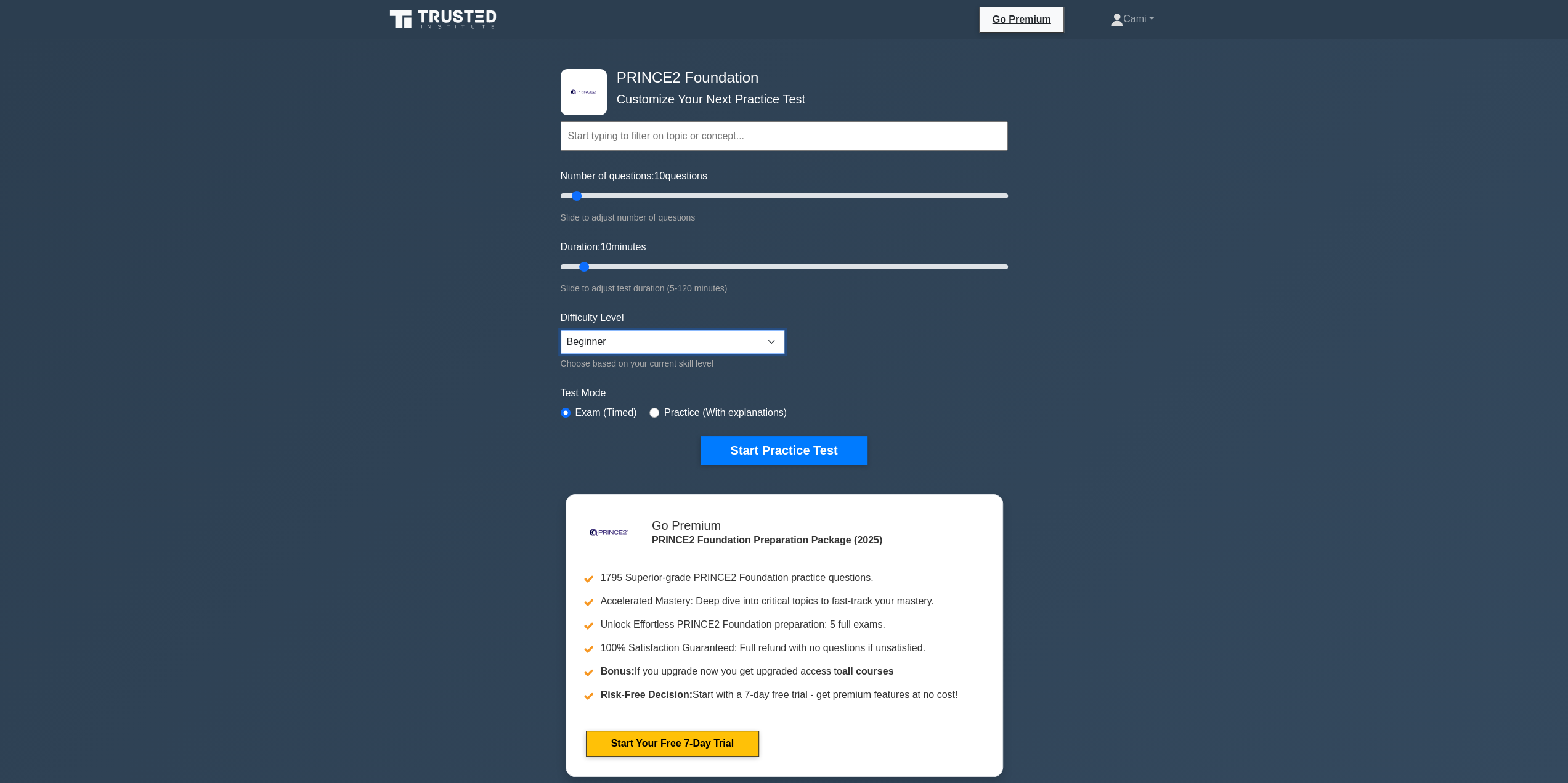
click at [749, 335] on select "Beginner Intermediate Expert" at bounding box center [672, 342] width 224 height 23
click at [742, 137] on input "text" at bounding box center [784, 137] width 447 height 30
click at [1257, 302] on div ".st0{fill-rule:evenodd;clip-rule:evenodd;fill:#000041;} .st1{fill-rule:evenodd;…" at bounding box center [784, 415] width 1568 height 752
click at [789, 441] on button "Start Practice Test" at bounding box center [784, 451] width 167 height 28
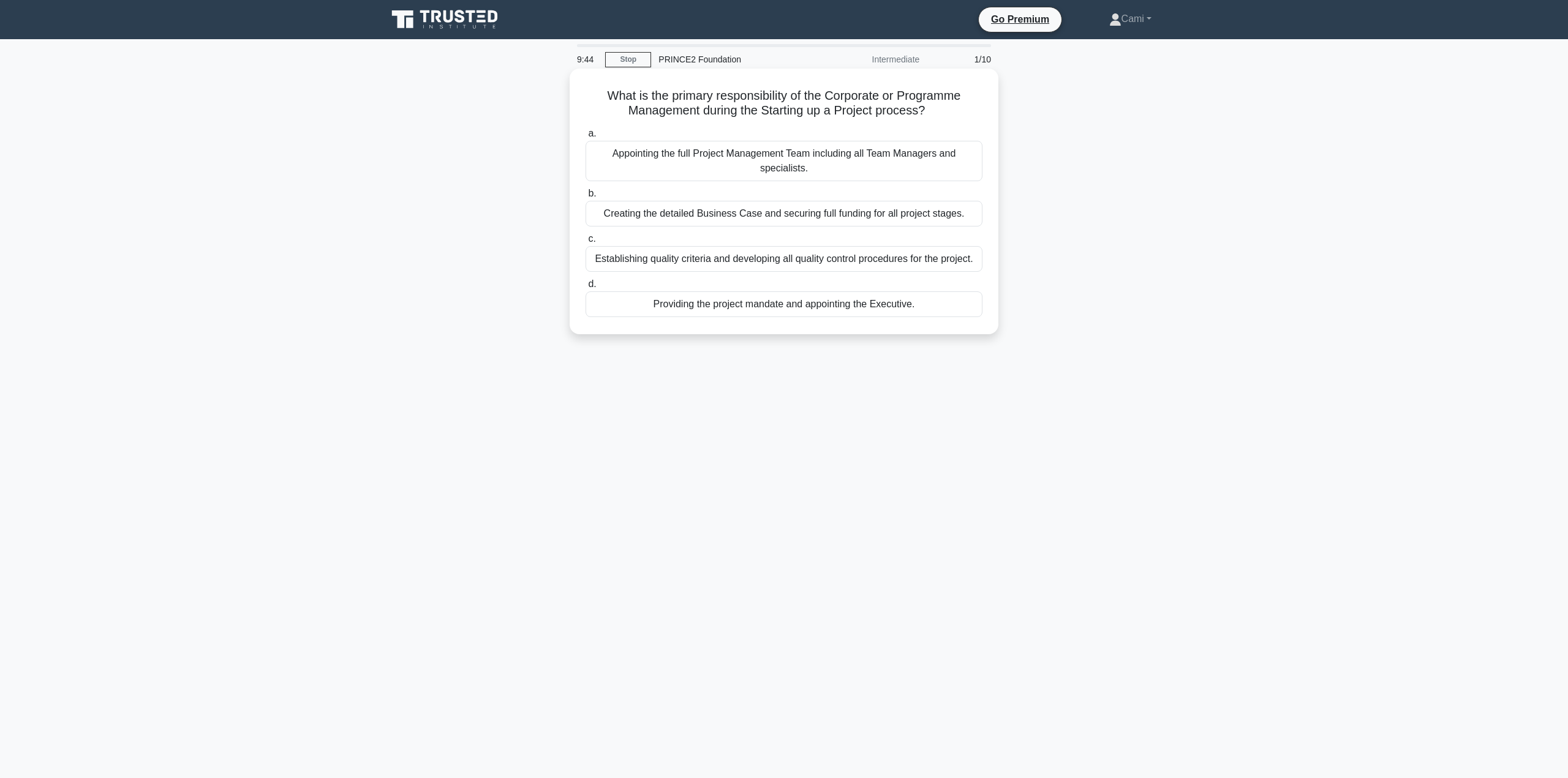
click at [836, 303] on div "Providing the project mandate and appointing the Executive." at bounding box center [783, 304] width 397 height 26
click at [585, 288] on input "d. Providing the project mandate and appointing the Executive." at bounding box center [585, 285] width 0 height 8
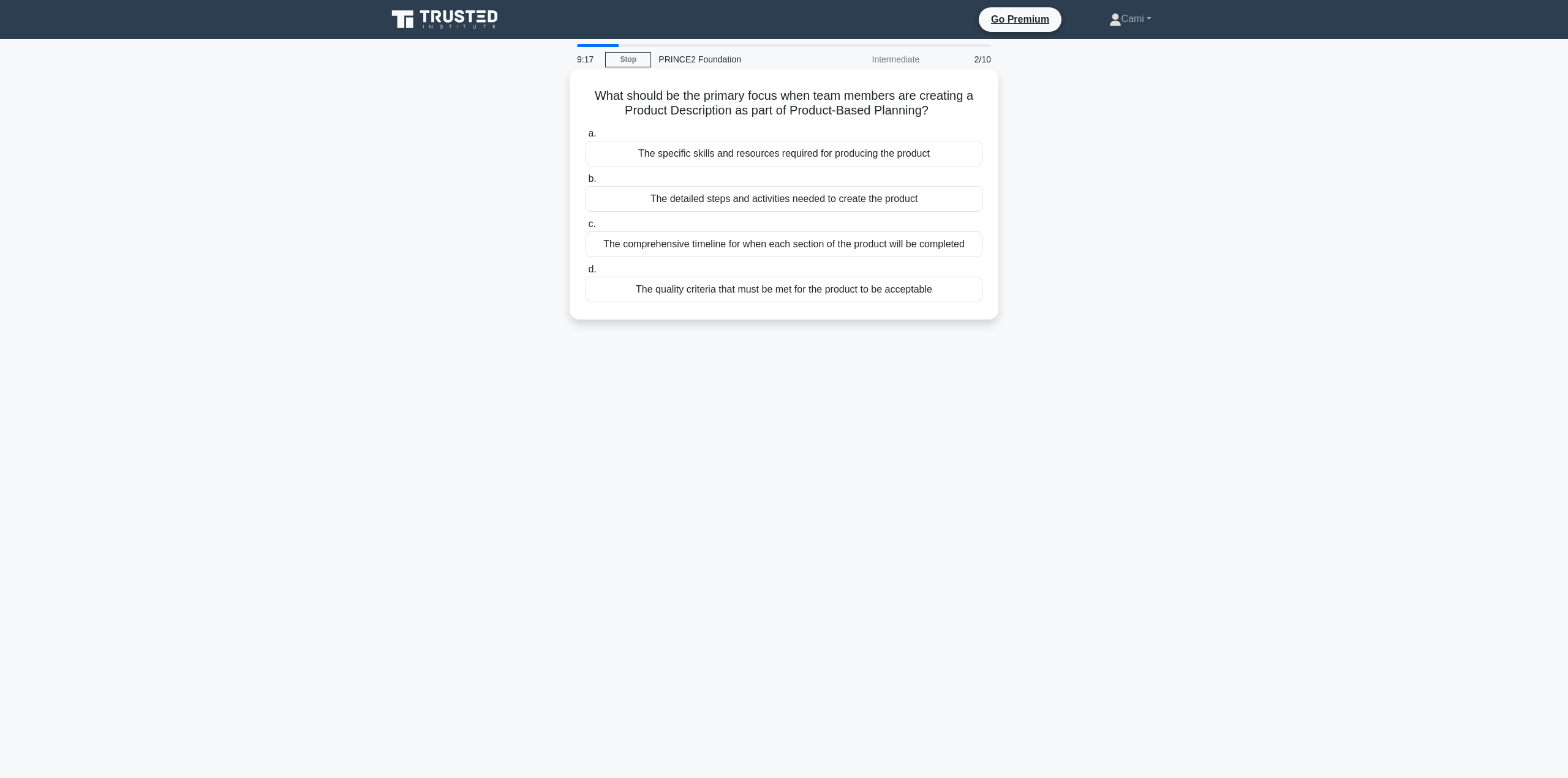
click at [887, 291] on div "The quality criteria that must be met for the product to be acceptable" at bounding box center [783, 289] width 397 height 26
click at [585, 274] on input "d. The quality criteria that must be met for the product to be acceptable" at bounding box center [585, 270] width 0 height 8
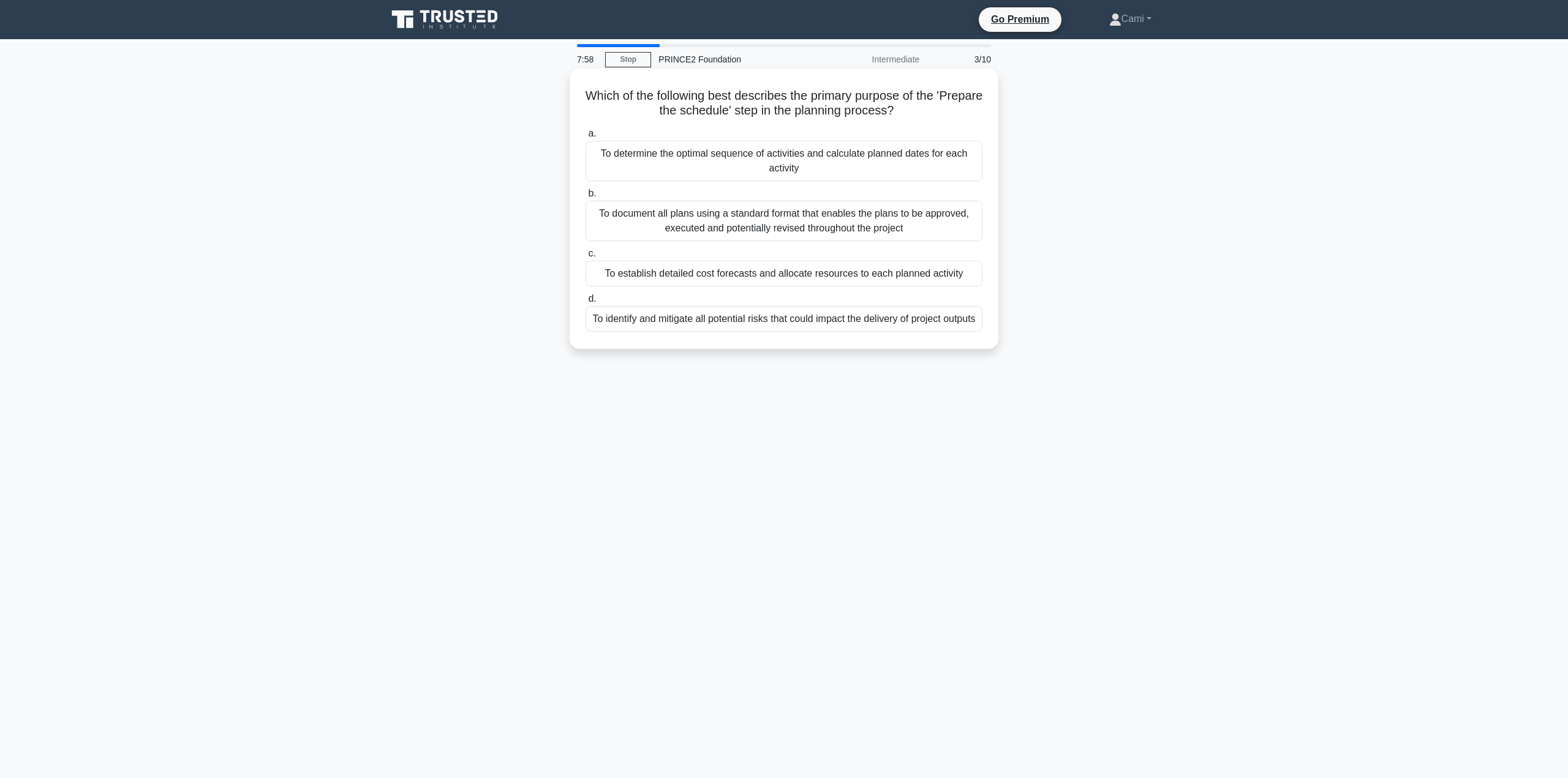
click at [886, 278] on div "To establish detailed cost forecasts and allocate resources to each planned act…" at bounding box center [783, 273] width 397 height 26
click at [585, 257] on input "c. To establish detailed cost forecasts and allocate resources to each planned …" at bounding box center [585, 254] width 0 height 8
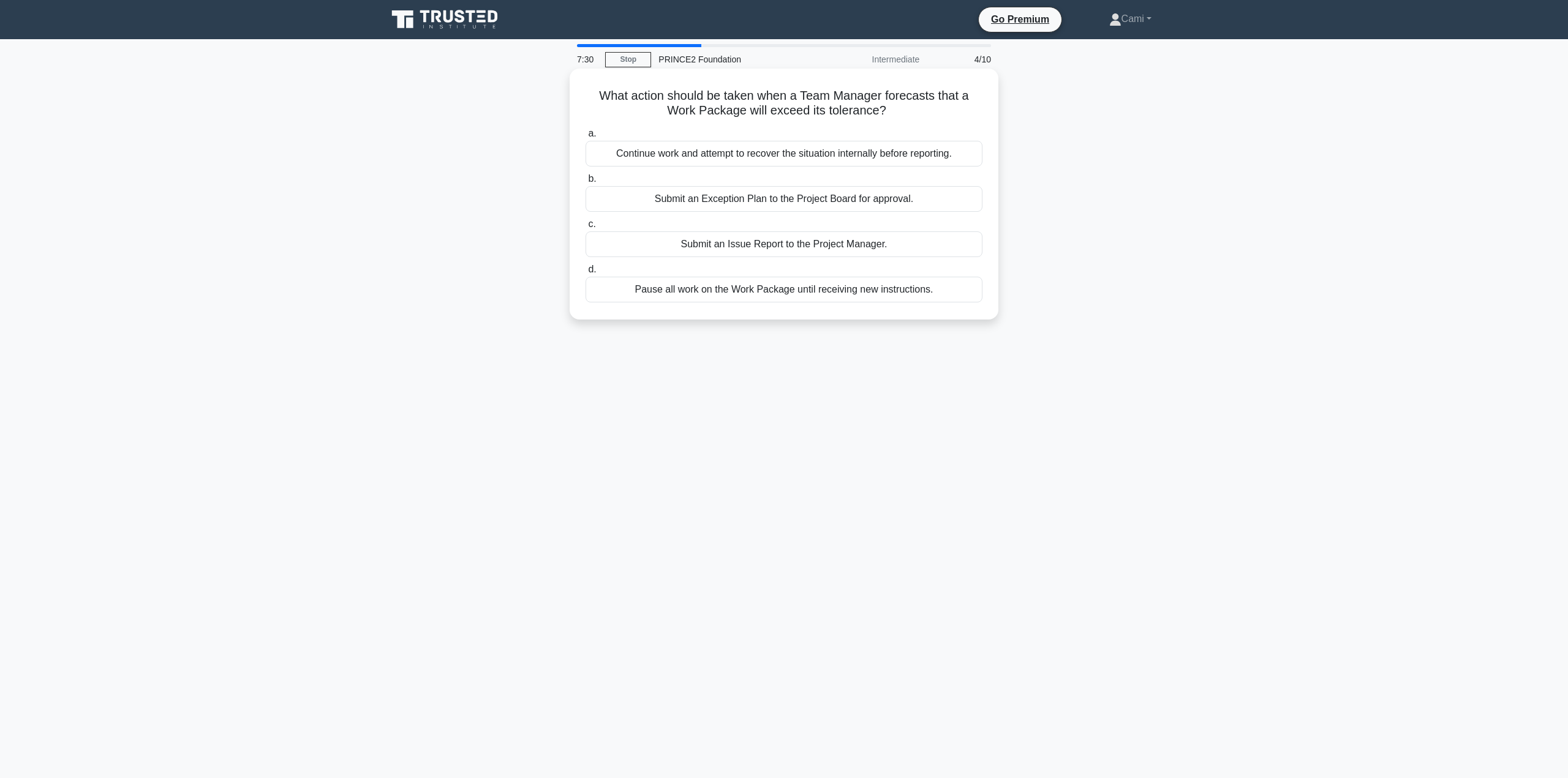
click at [865, 238] on div "Submit an Issue Report to the Project Manager." at bounding box center [783, 244] width 397 height 26
click at [585, 228] on input "c. Submit an Issue Report to the Project Manager." at bounding box center [585, 224] width 0 height 8
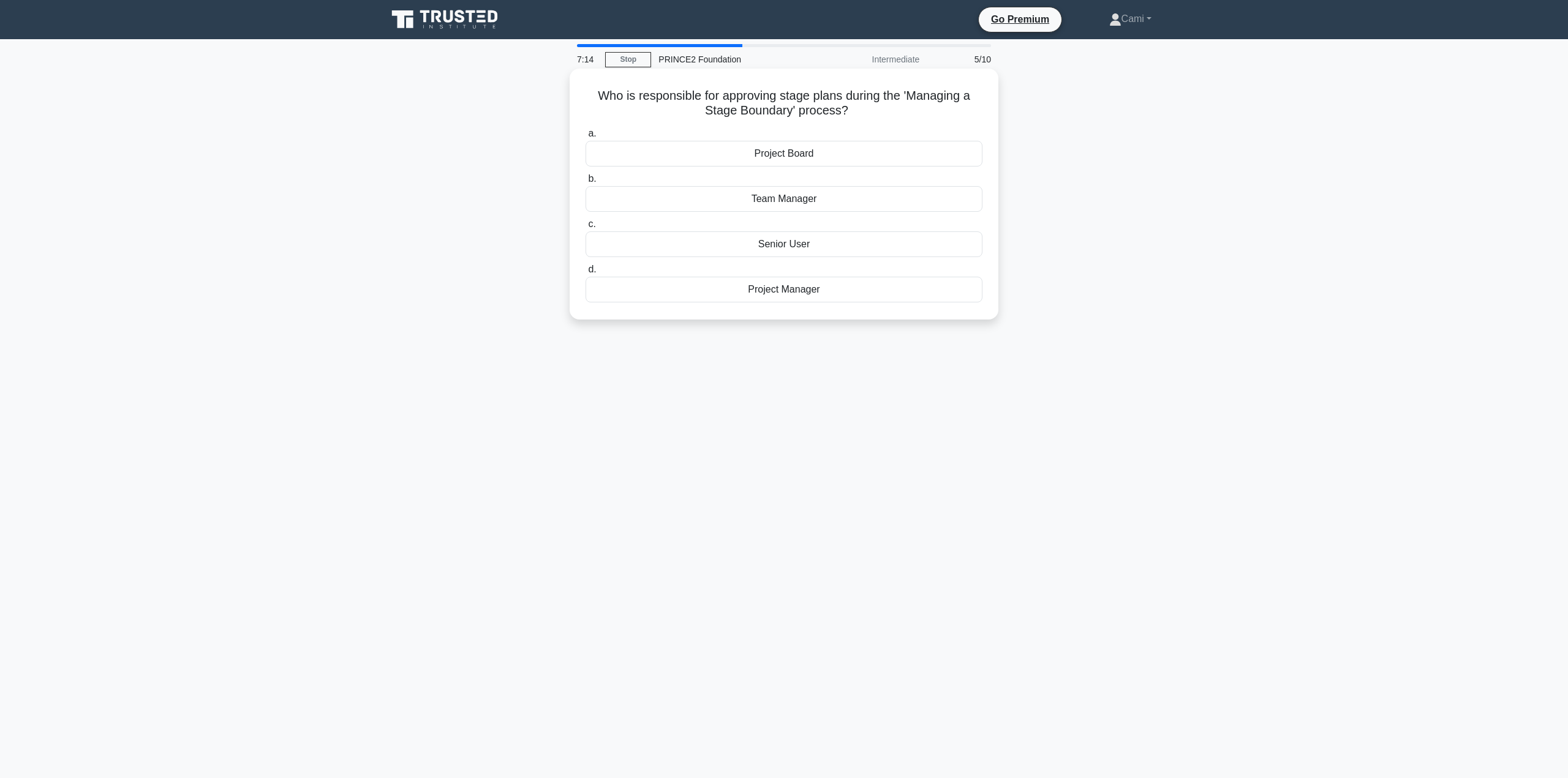
click at [837, 155] on div "Project Board" at bounding box center [783, 153] width 397 height 26
click at [585, 137] on input "a. Project Board" at bounding box center [585, 134] width 0 height 8
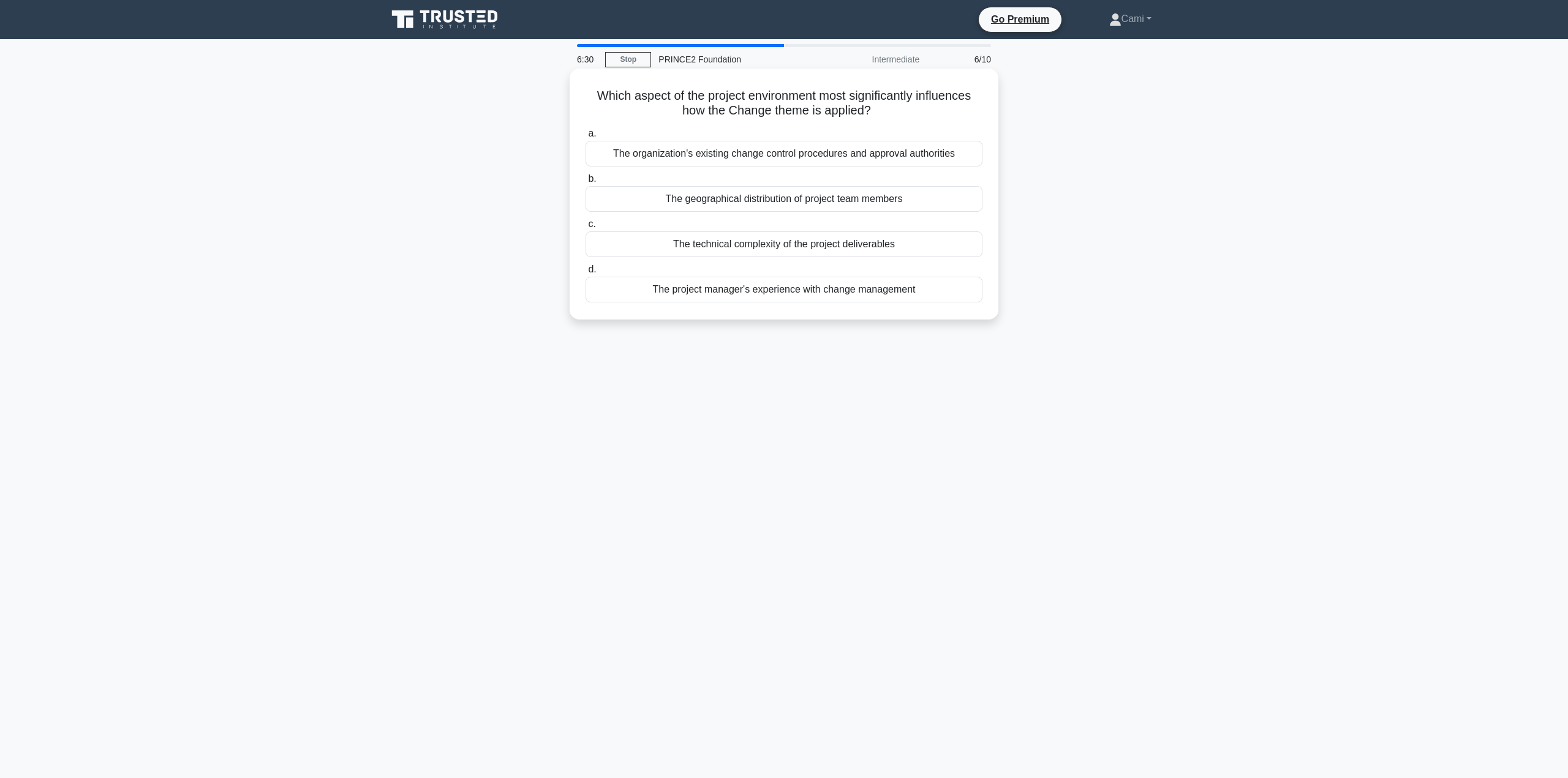
click at [838, 151] on div "The organization's existing change control procedures and approval authorities" at bounding box center [783, 153] width 397 height 26
click at [585, 137] on input "a. The organization's existing change control procedures and approval authoriti…" at bounding box center [585, 134] width 0 height 8
click at [886, 246] on div "Detailed technical specifications for each product's development" at bounding box center [783, 244] width 397 height 26
click at [585, 228] on input "c. Detailed technical specifications for each product's development" at bounding box center [585, 224] width 0 height 8
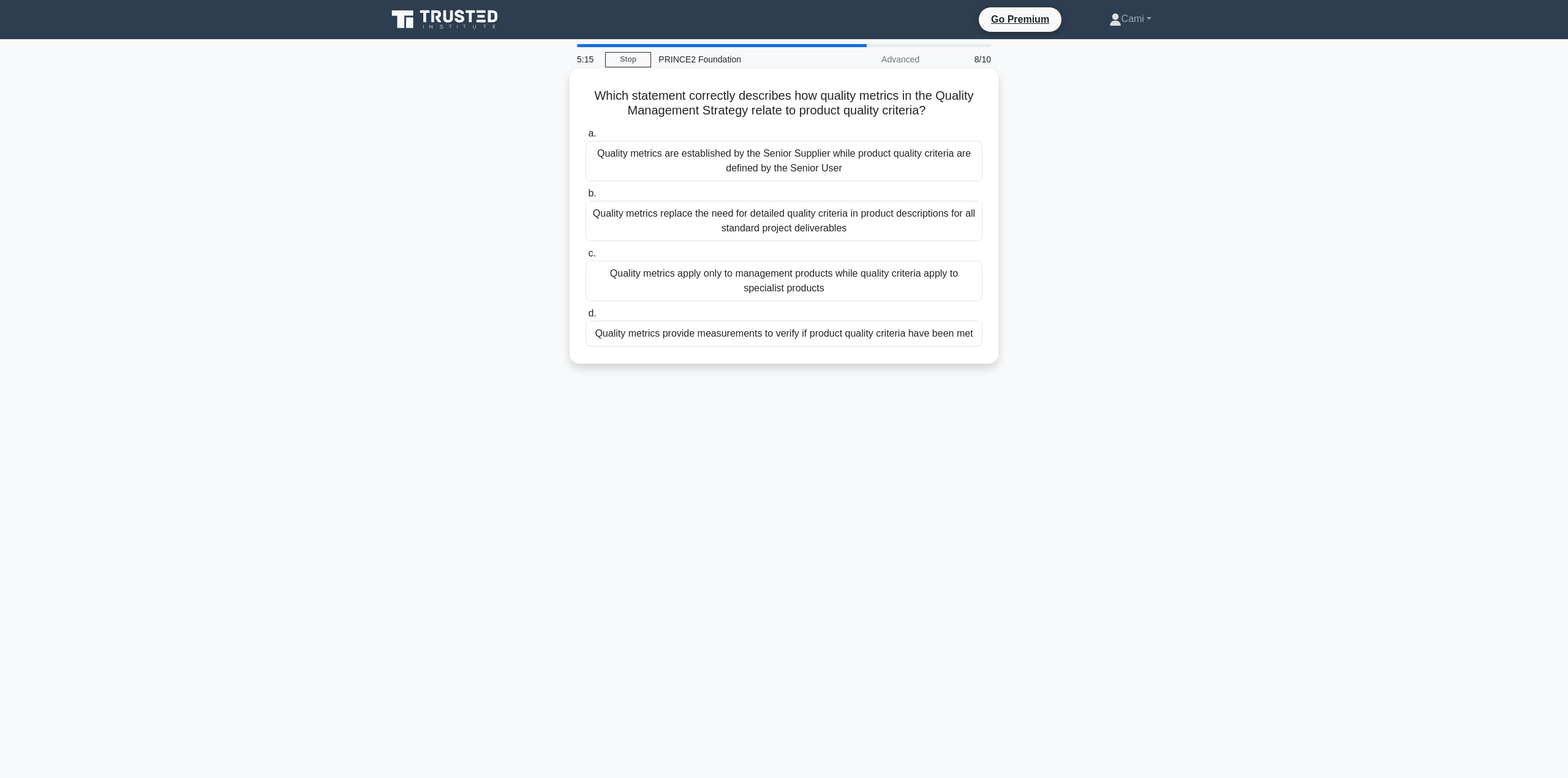
click at [803, 340] on div "Quality metrics provide measurements to verify if product quality criteria have…" at bounding box center [783, 334] width 397 height 26
click at [585, 318] on input "d. Quality metrics provide measurements to verify if product quality criteria h…" at bounding box center [585, 314] width 0 height 8
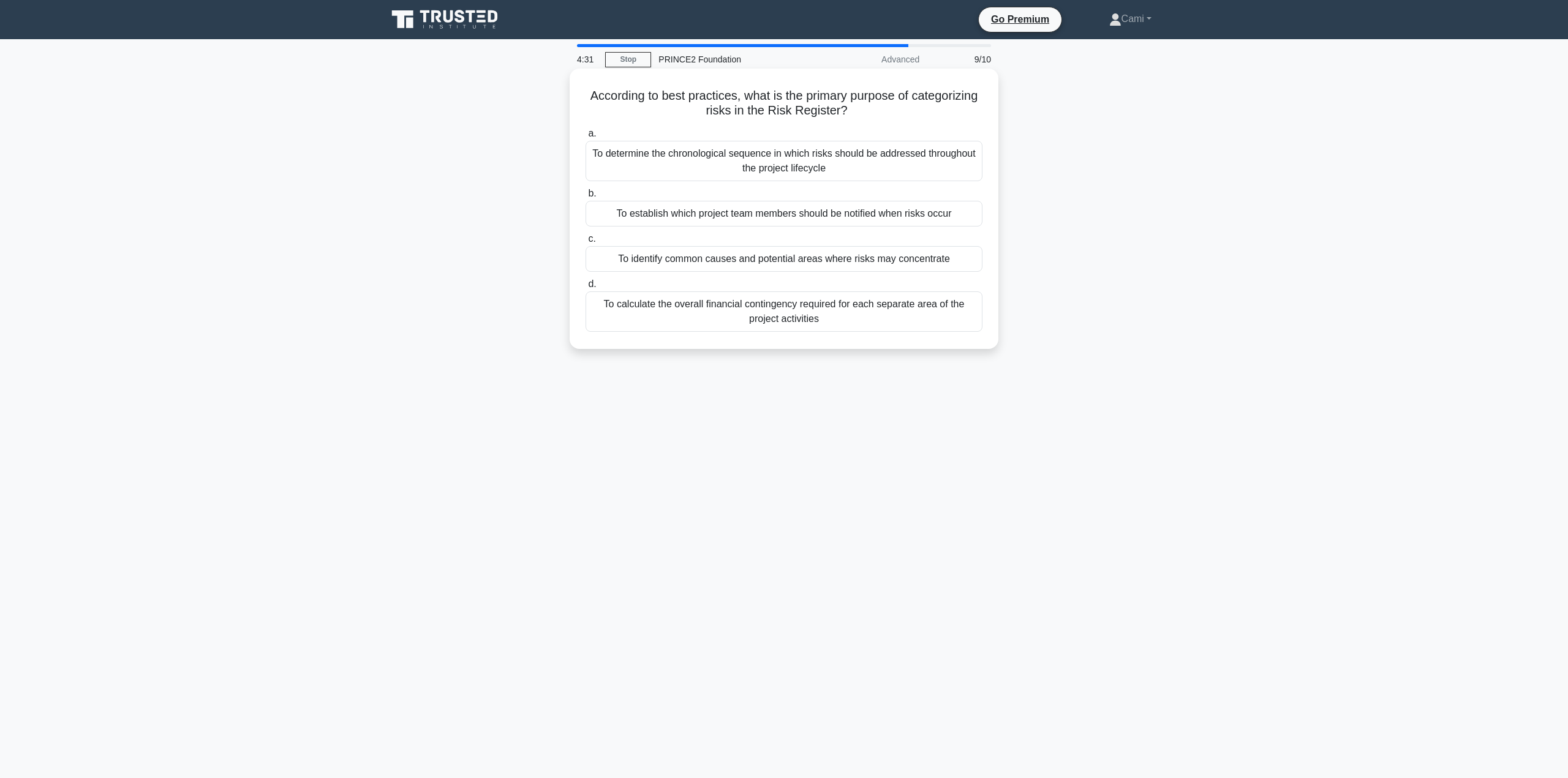
click at [836, 264] on div "To identify common causes and potential areas where risks may concentrate" at bounding box center [783, 258] width 397 height 26
click at [585, 243] on input "c. To identify common causes and potential areas where risks may concentrate" at bounding box center [585, 239] width 0 height 8
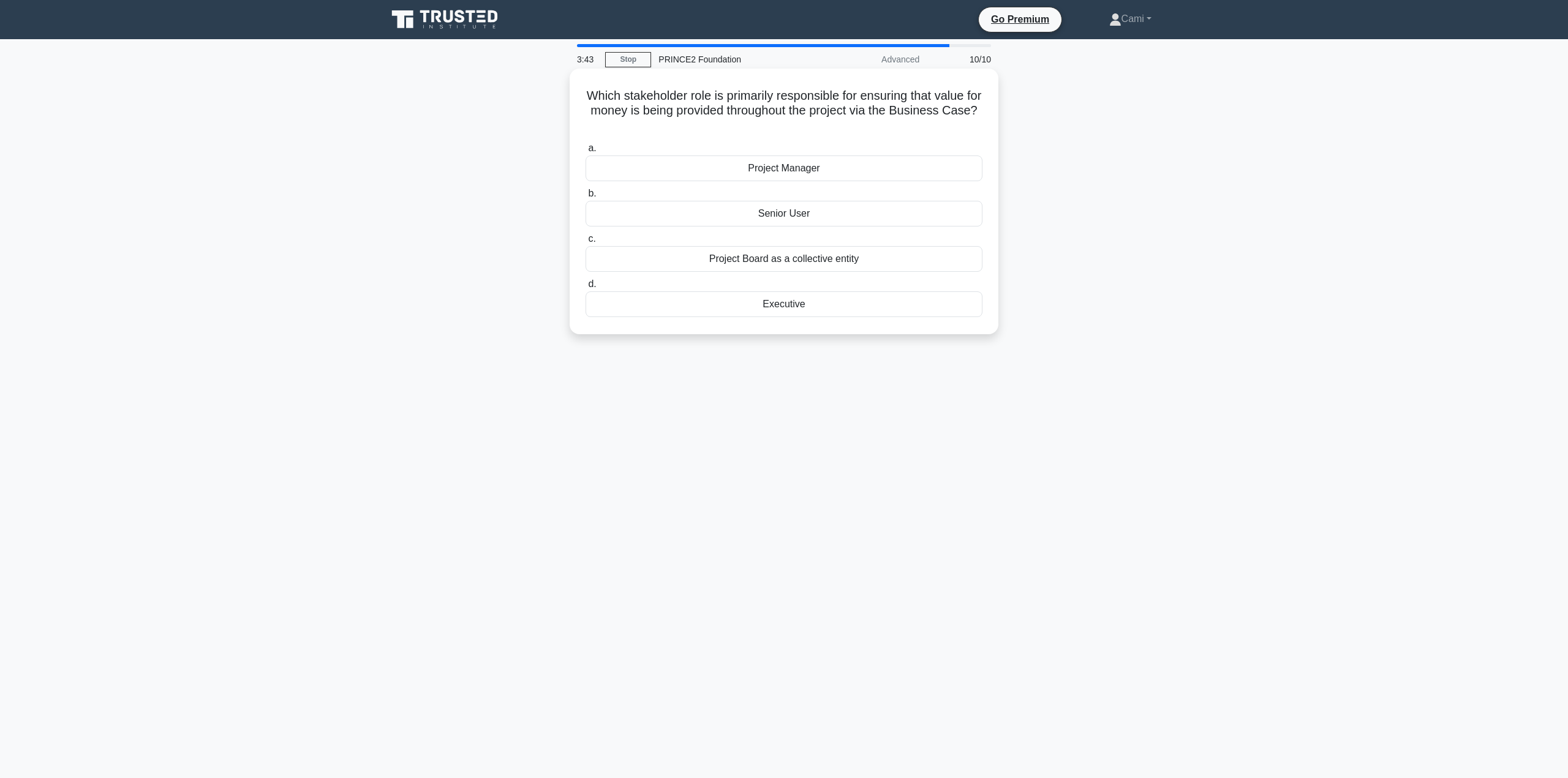
click at [808, 309] on div "Executive" at bounding box center [783, 304] width 397 height 26
click at [585, 288] on input "d. Executive" at bounding box center [585, 285] width 0 height 8
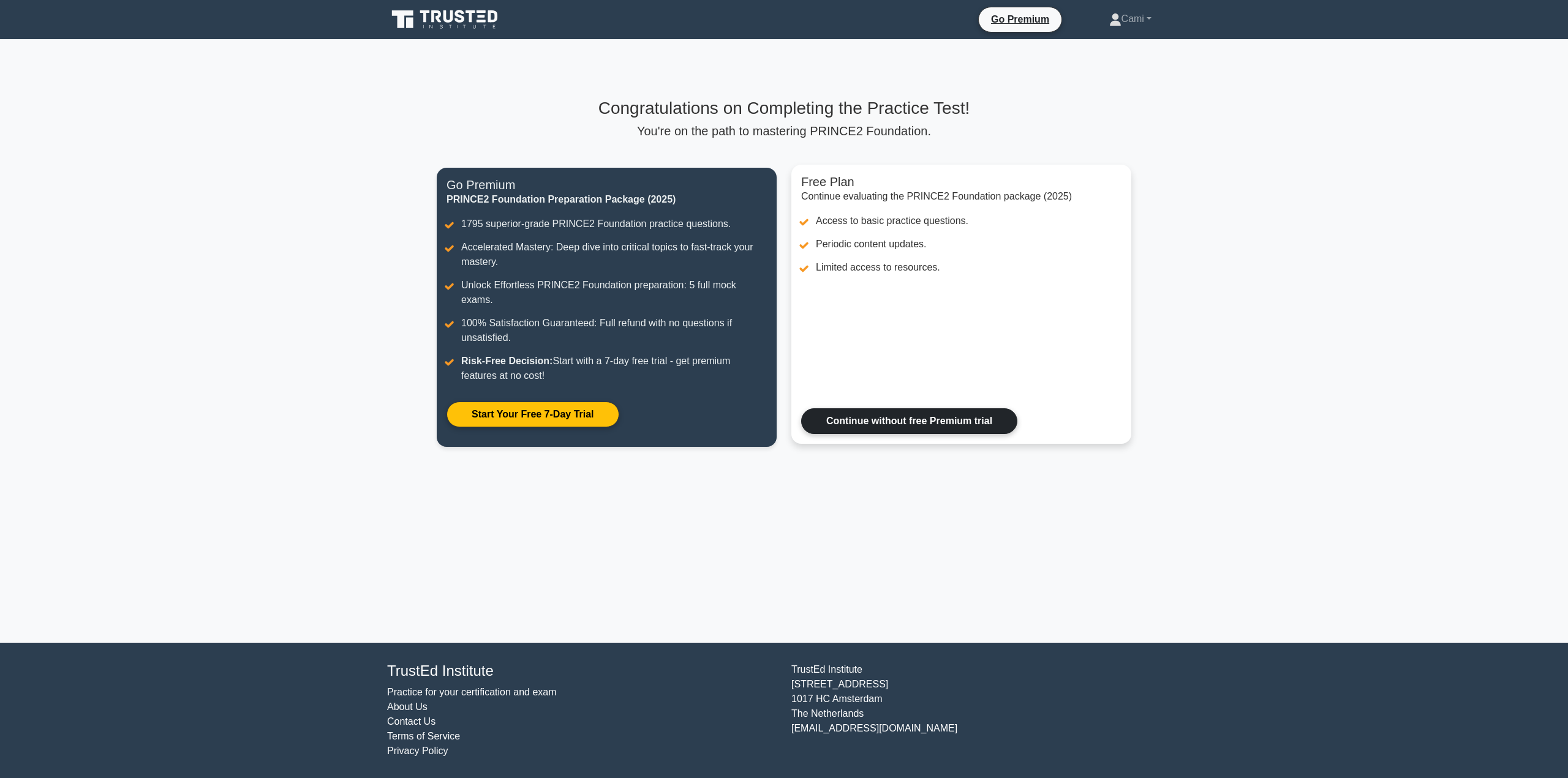
click at [882, 408] on link "Continue without free Premium trial" at bounding box center [909, 420] width 216 height 26
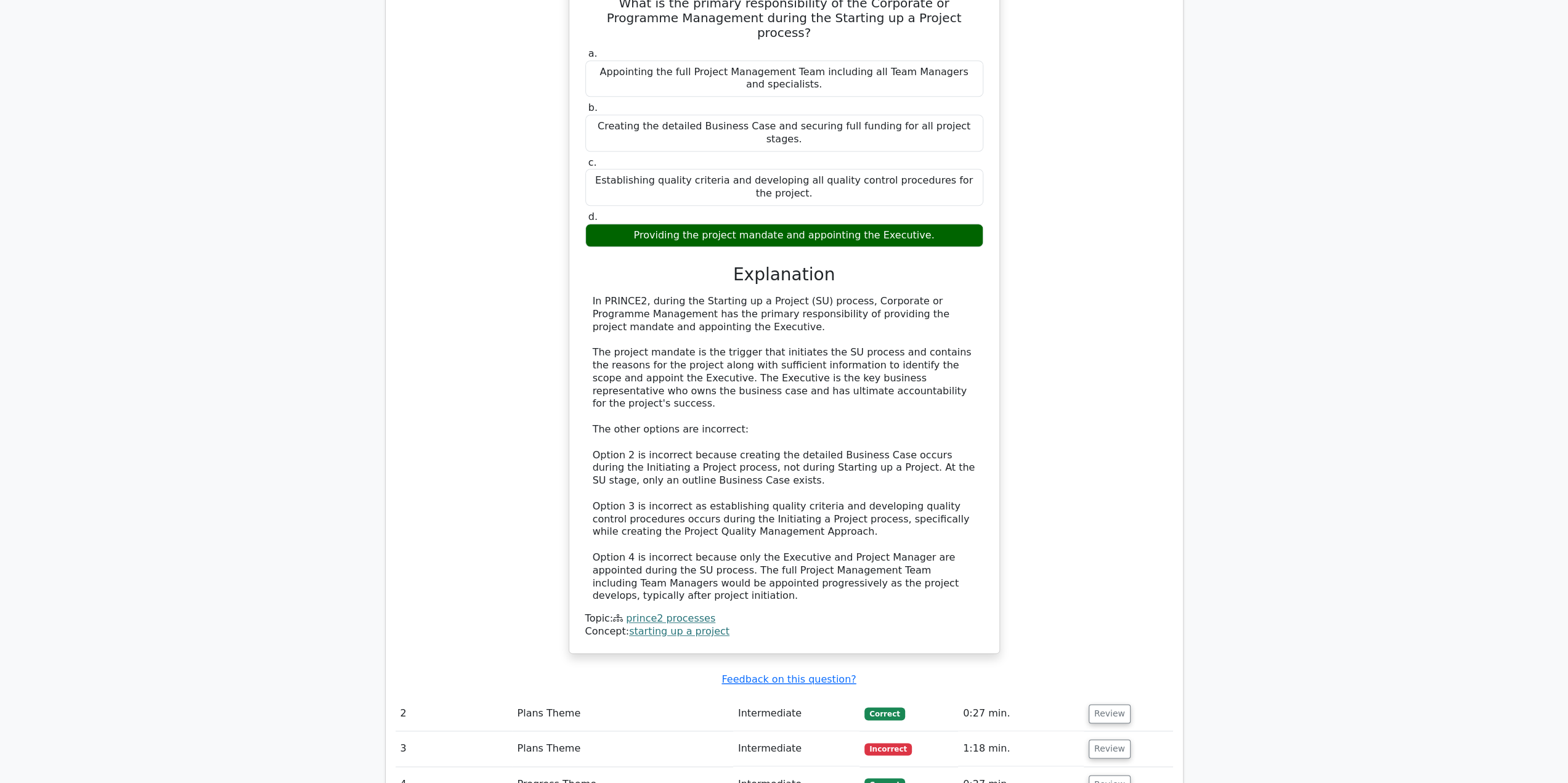
scroll to position [1170, 0]
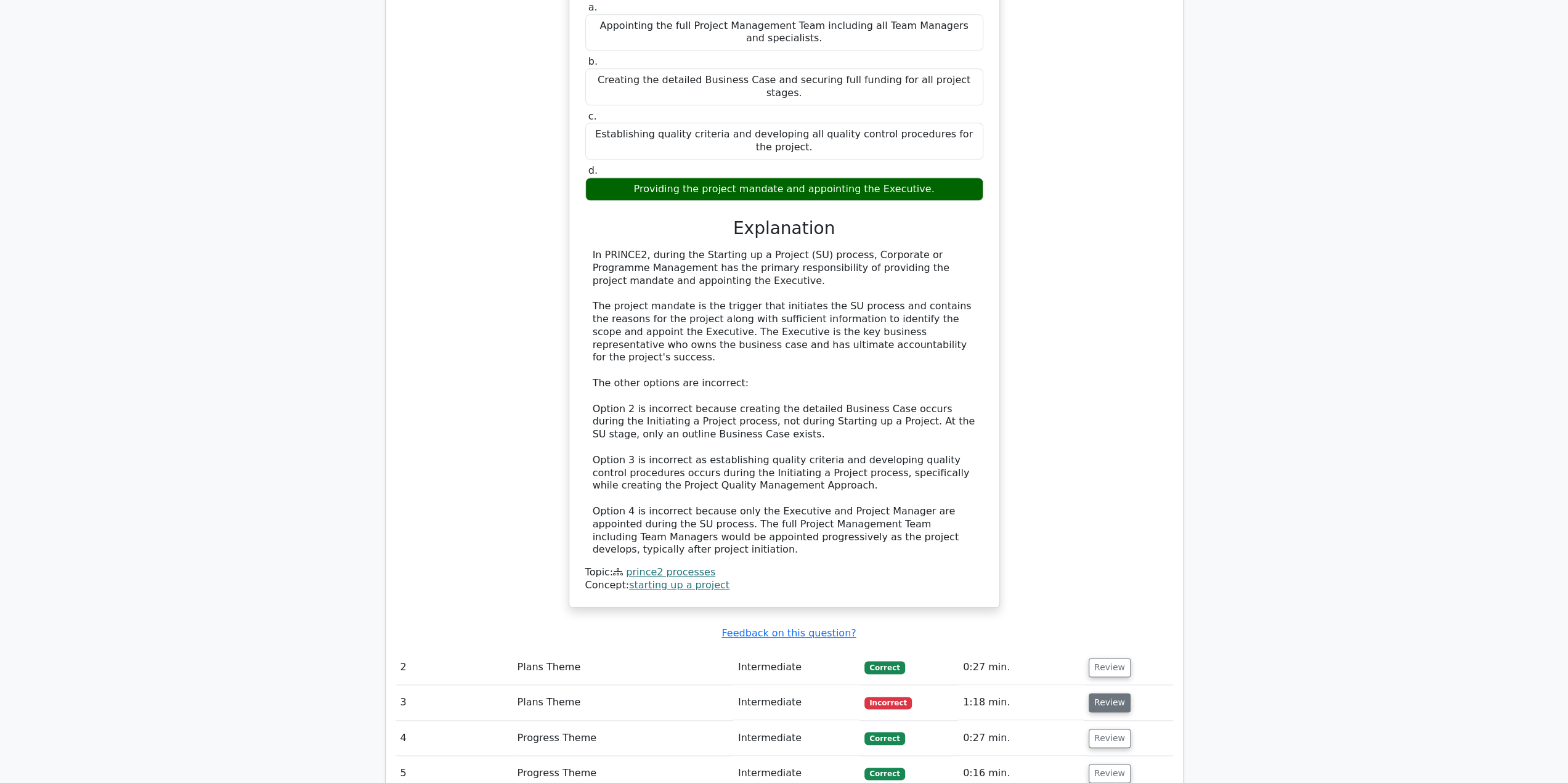
click at [1102, 693] on button "Review" at bounding box center [1109, 702] width 42 height 19
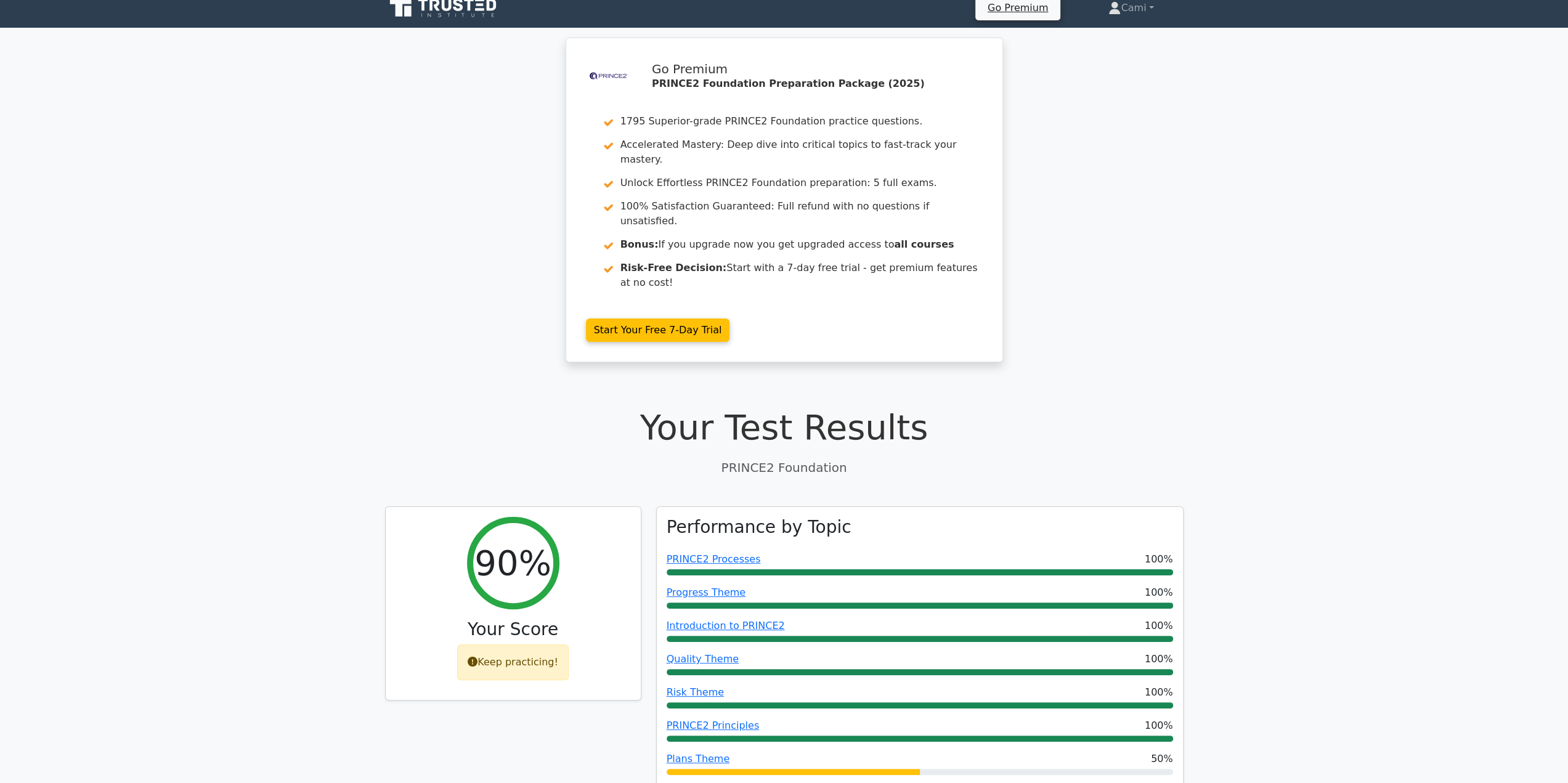
scroll to position [0, 0]
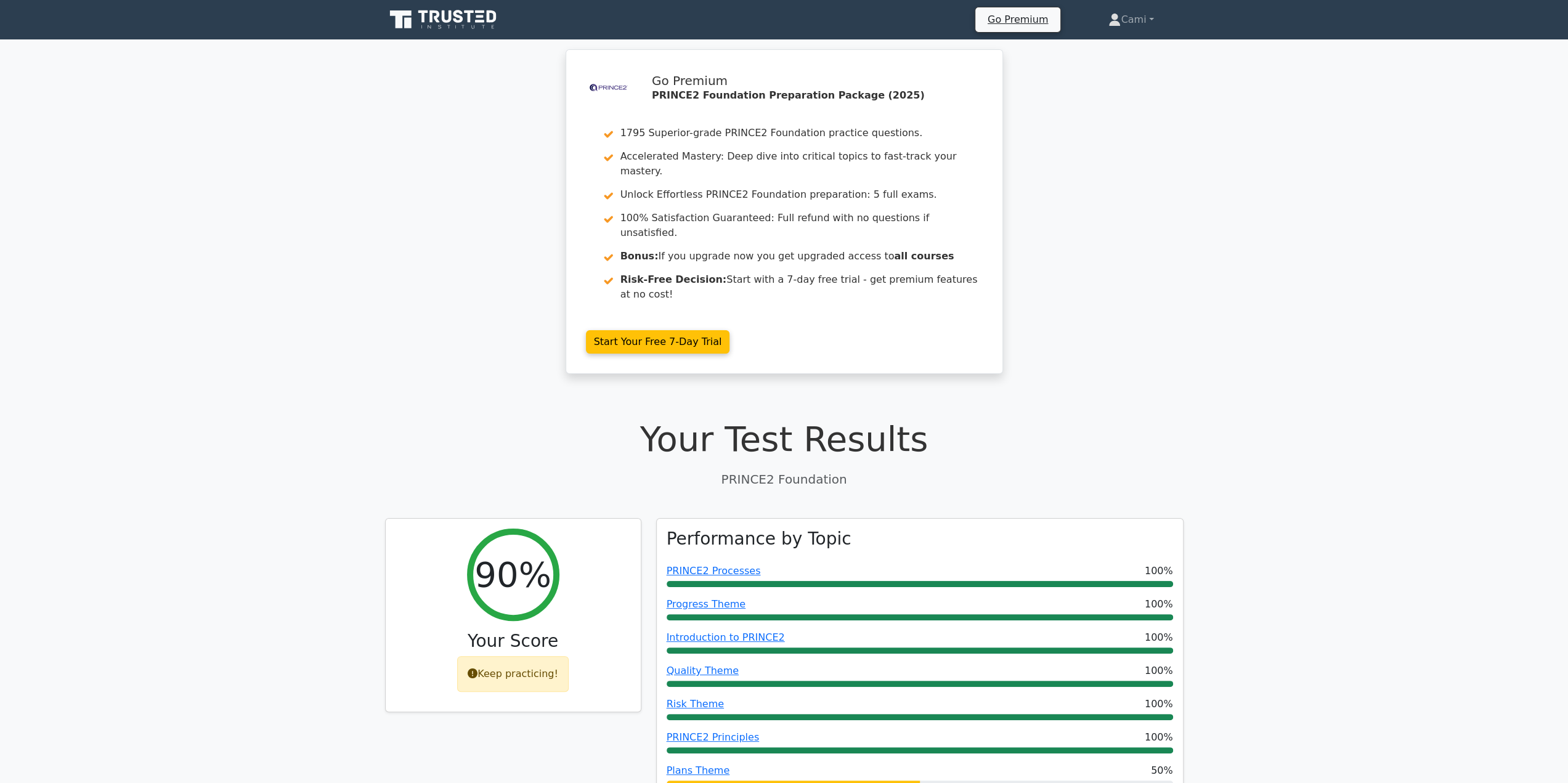
click at [1300, 275] on div ".st0{fill-rule:evenodd;clip-rule:evenodd;fill:#000041;} .st1{fill-rule:evenodd;…" at bounding box center [784, 219] width 1568 height 340
